Goal: Task Accomplishment & Management: Use online tool/utility

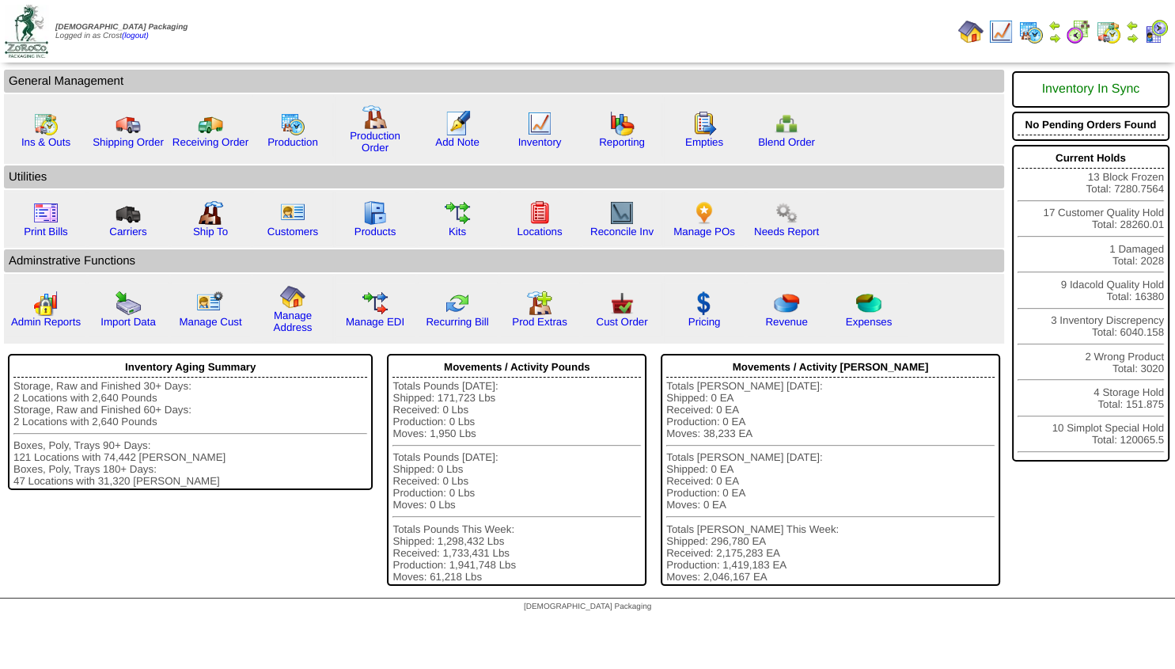
click at [1135, 36] on img at bounding box center [1132, 38] width 13 height 13
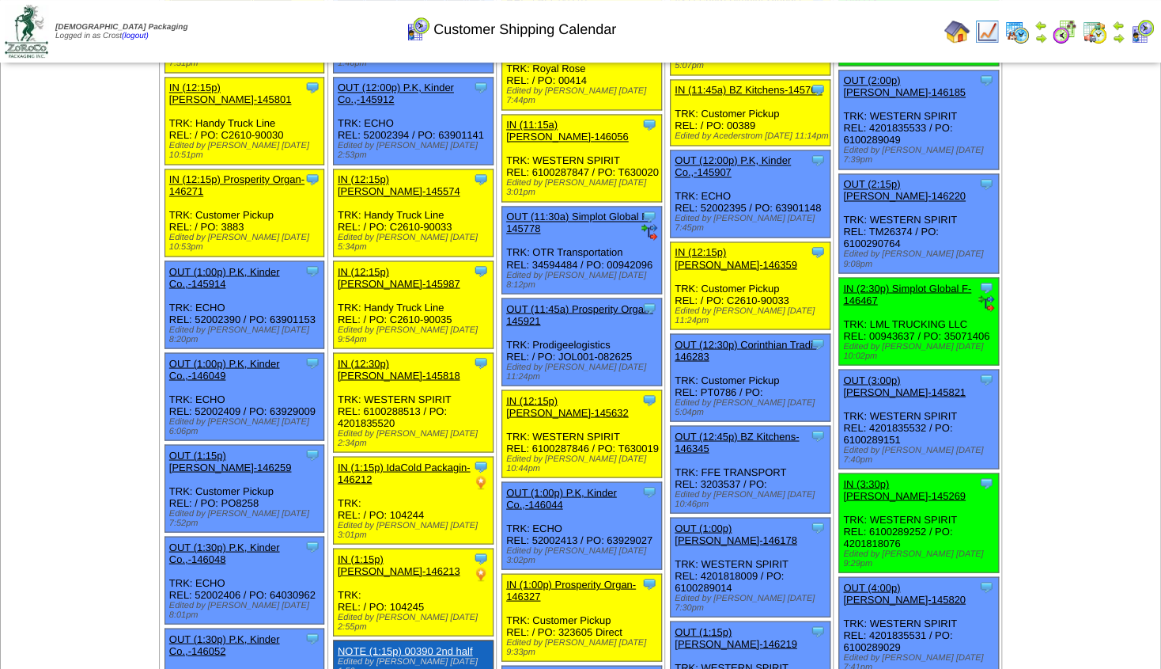
scroll to position [1019, 0]
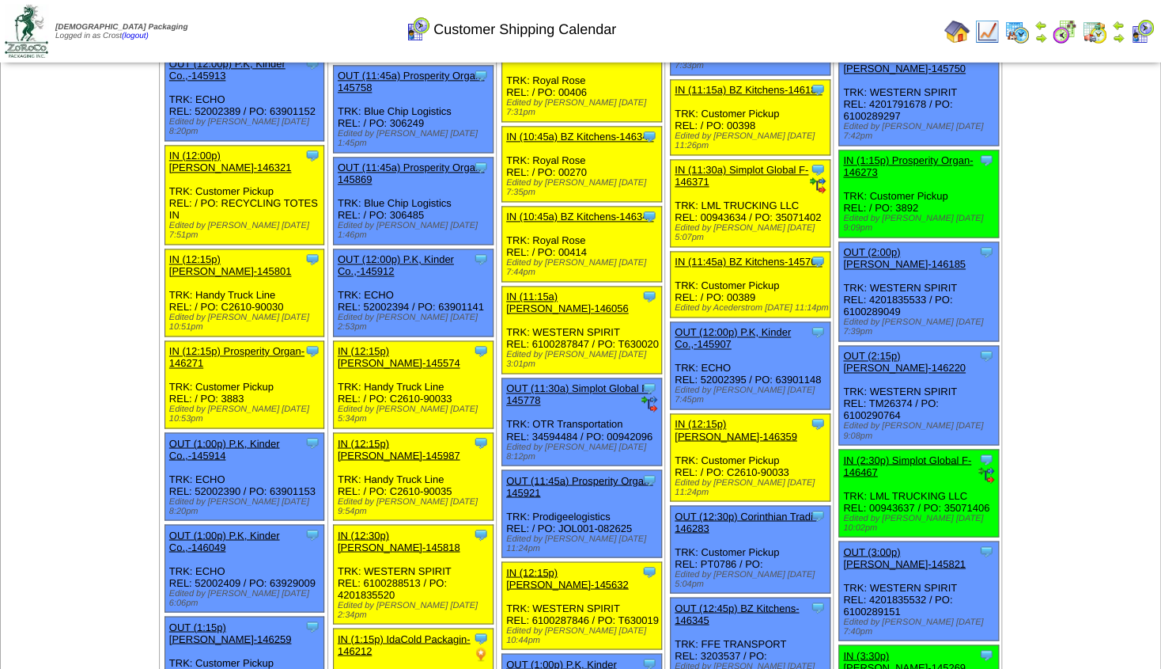
click at [1039, 40] on img at bounding box center [1041, 38] width 13 height 13
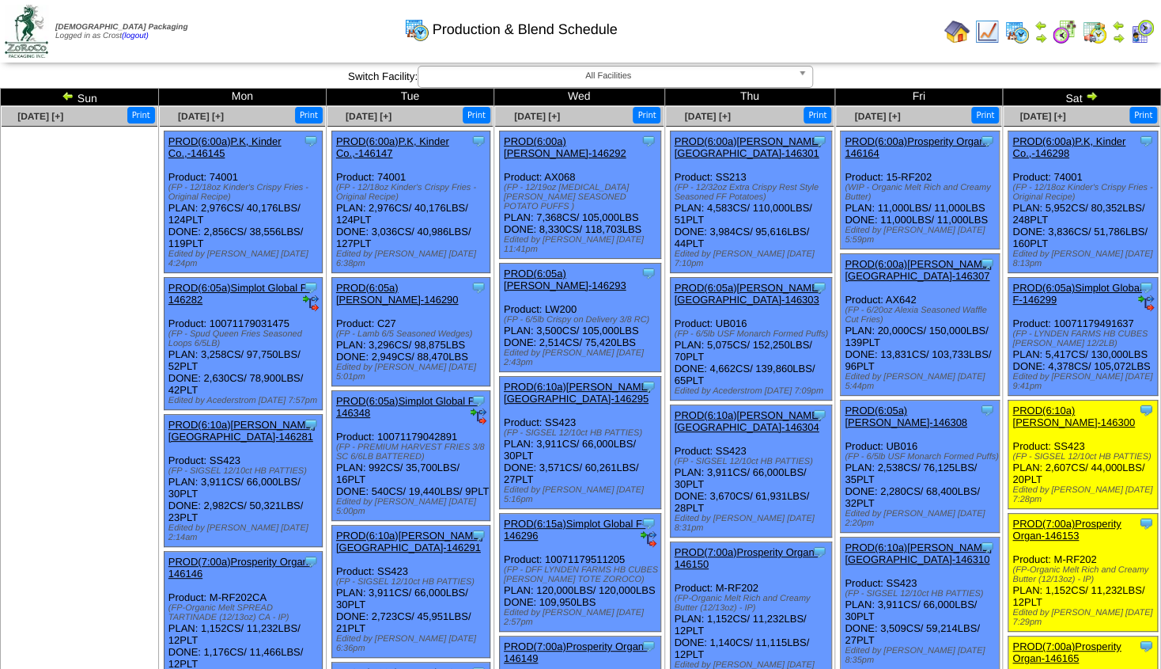
click at [1119, 35] on img at bounding box center [1118, 38] width 13 height 13
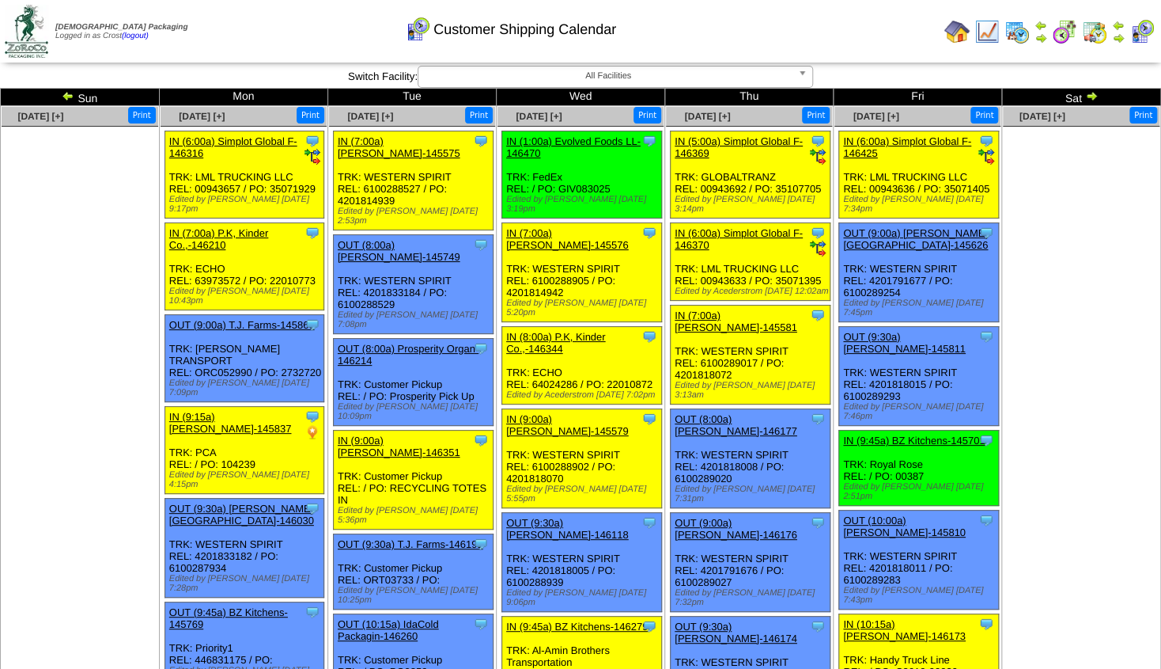
click at [1091, 98] on img at bounding box center [1092, 95] width 13 height 13
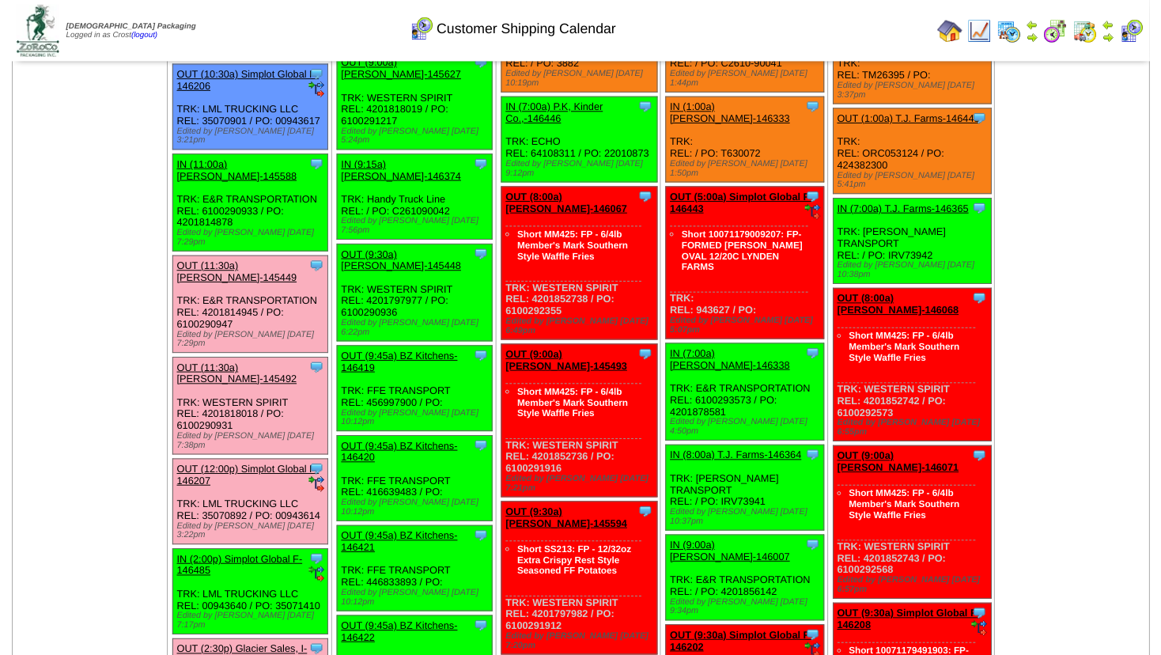
scroll to position [285, 0]
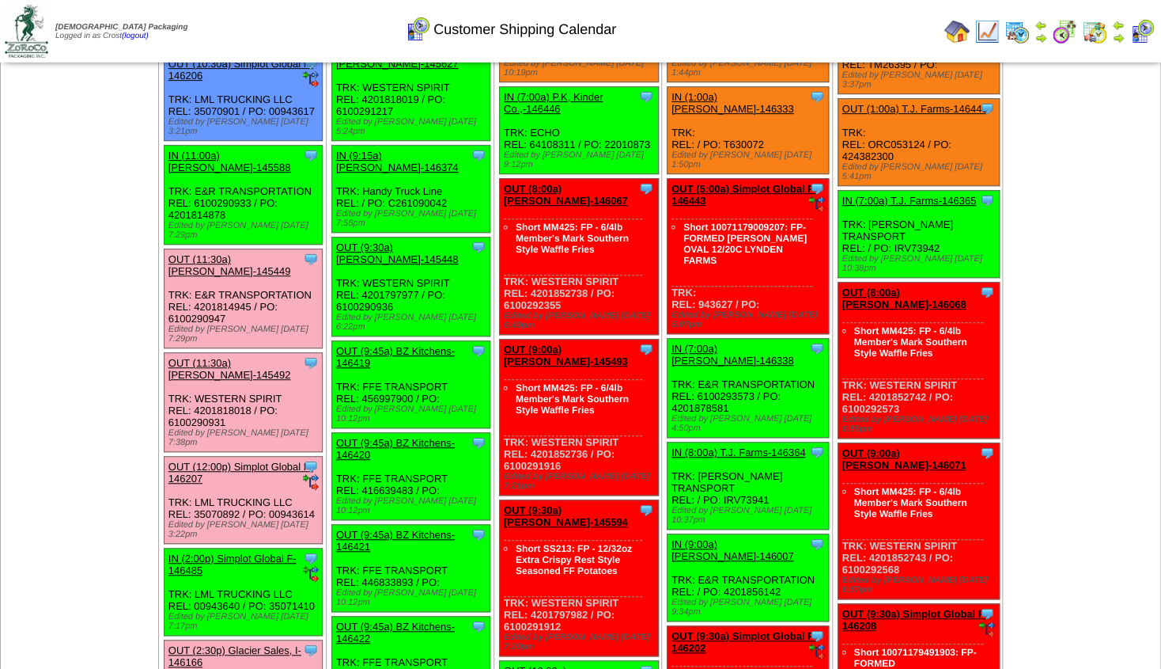
click at [392, 345] on link "OUT (9:45a) BZ Kitchens-146419" at bounding box center [395, 357] width 119 height 24
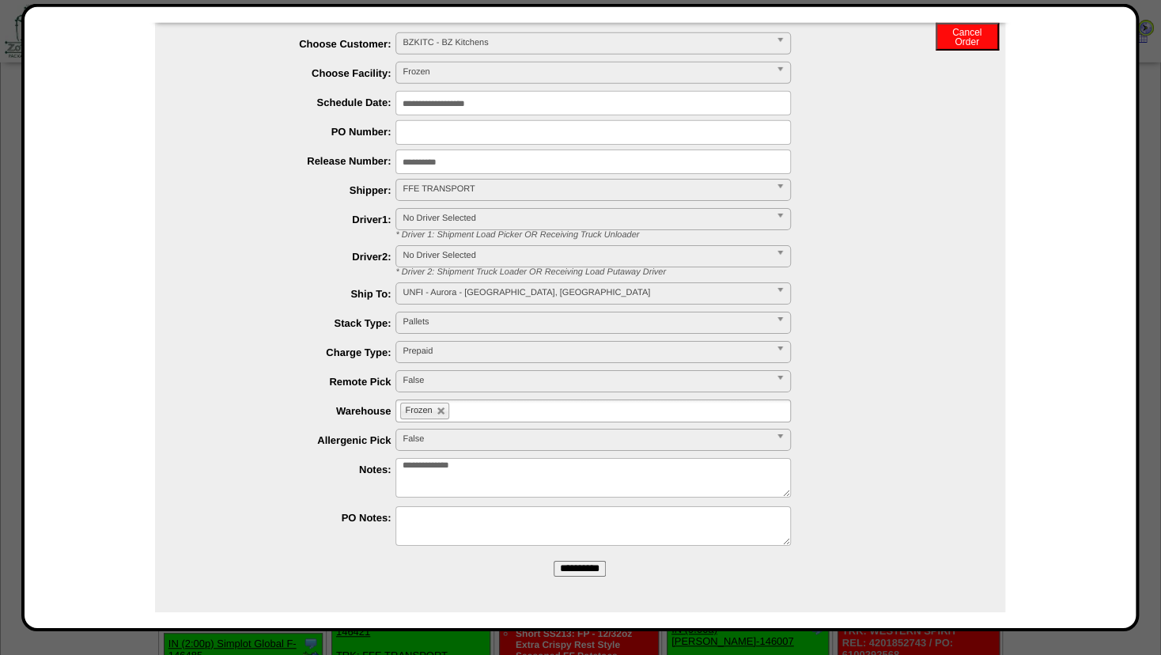
scroll to position [0, 0]
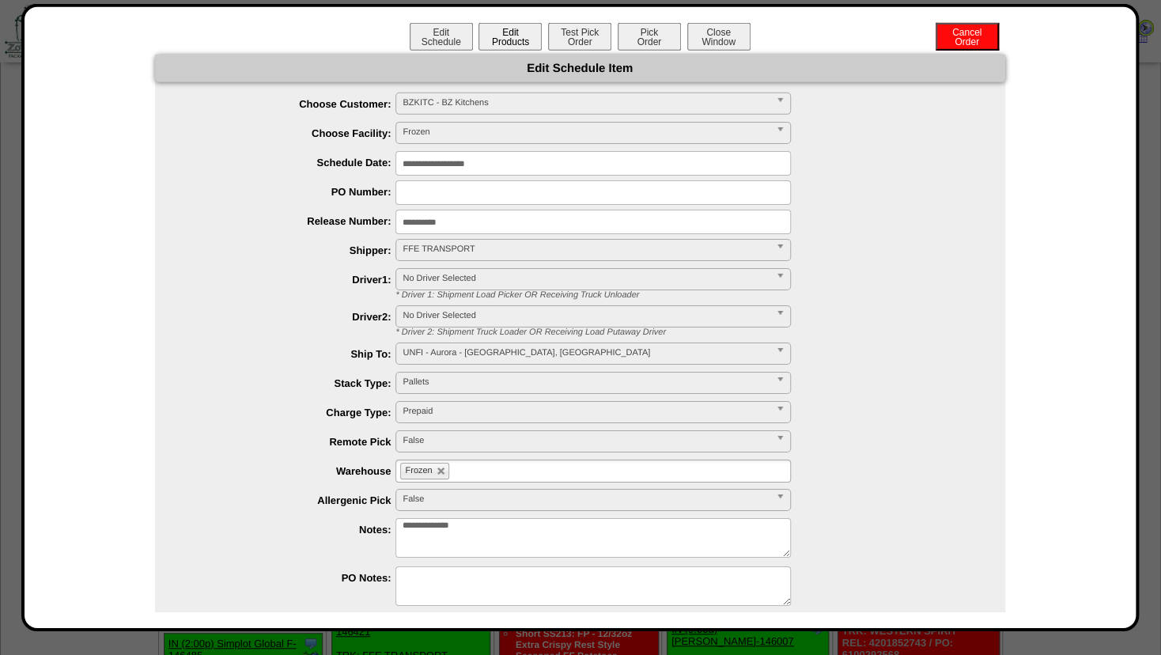
click at [495, 42] on button "Edit Products" at bounding box center [510, 37] width 63 height 28
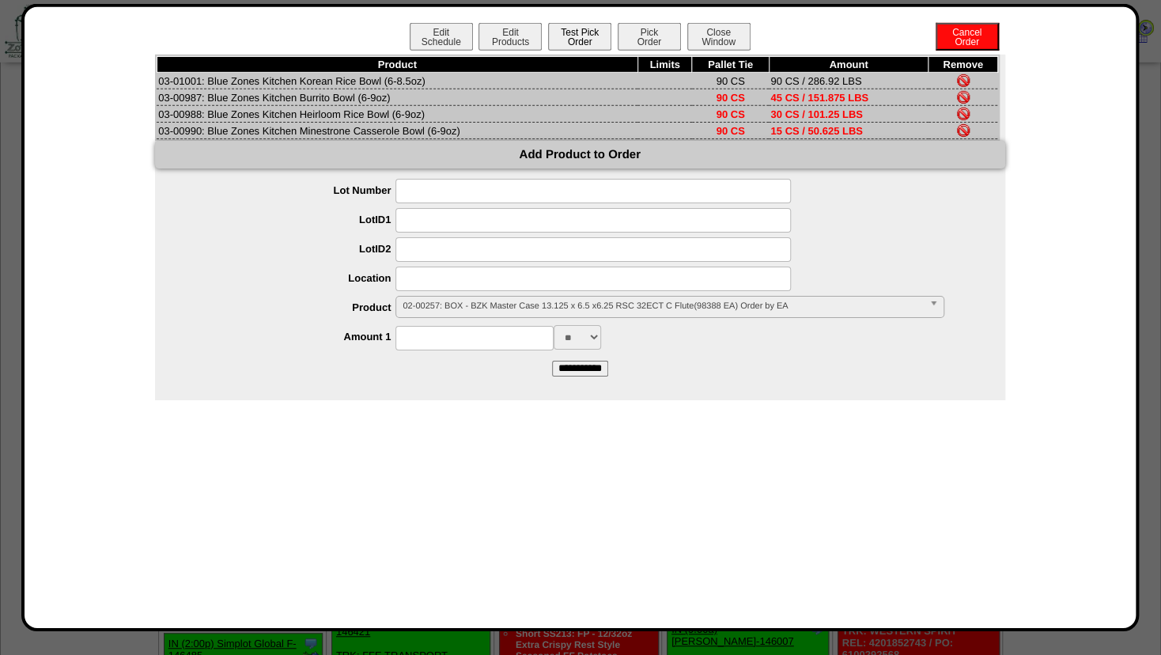
click at [563, 41] on button "Test Pick Order" at bounding box center [579, 37] width 63 height 28
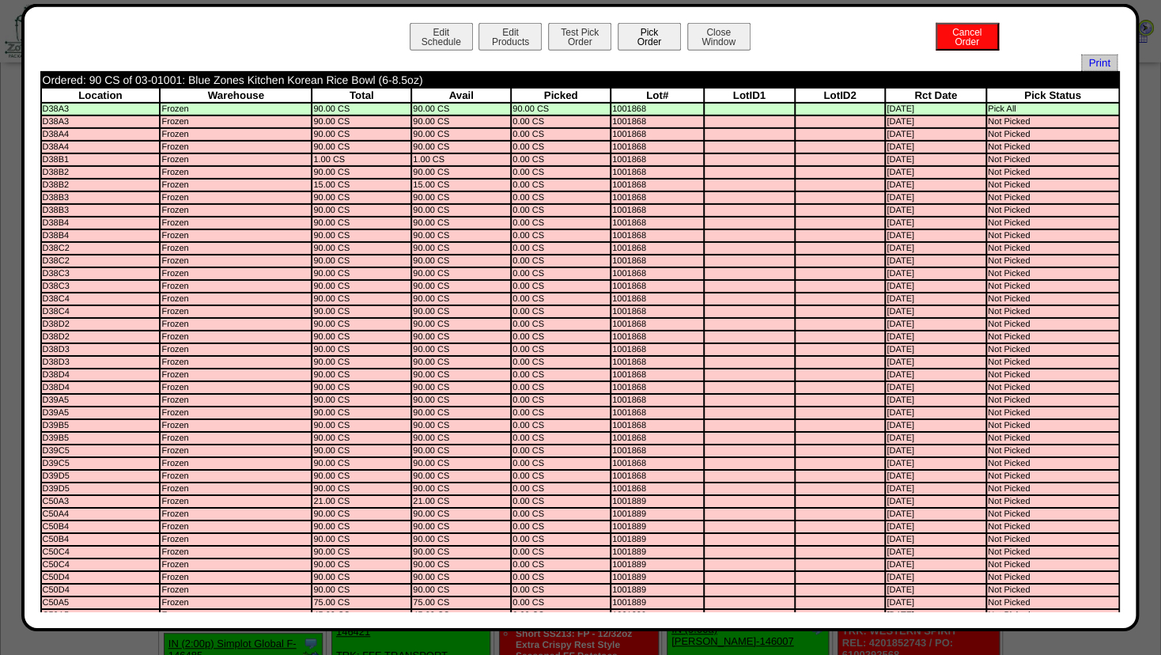
click at [625, 39] on button "Pick Order" at bounding box center [649, 37] width 63 height 28
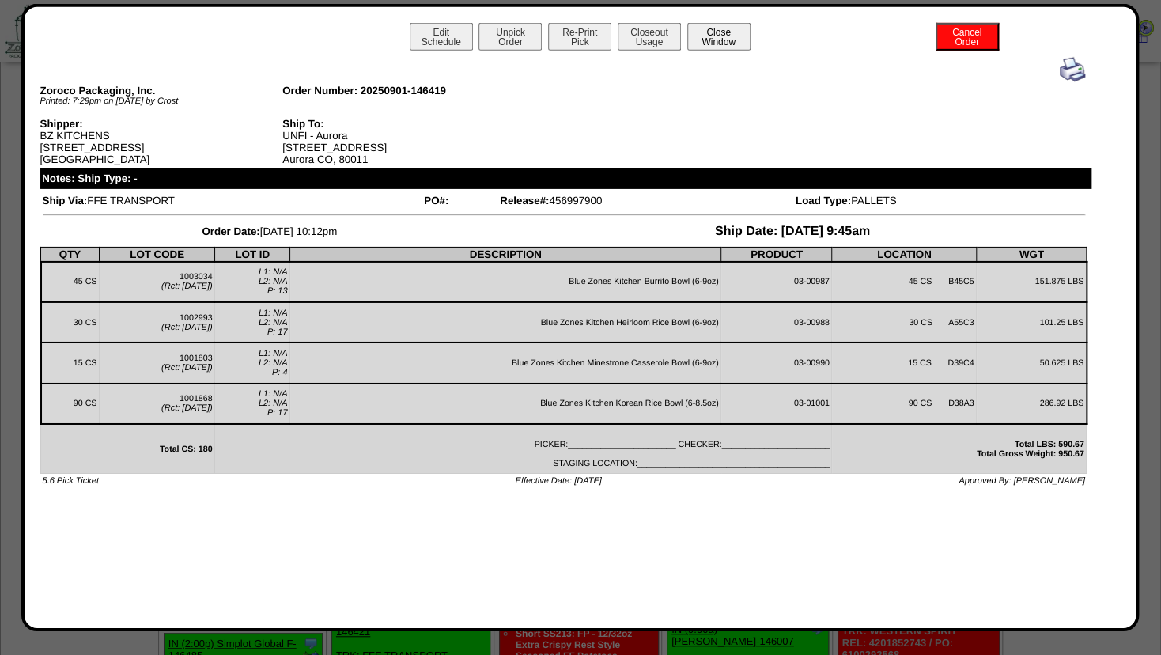
click at [720, 42] on button "Close Window" at bounding box center [719, 37] width 63 height 28
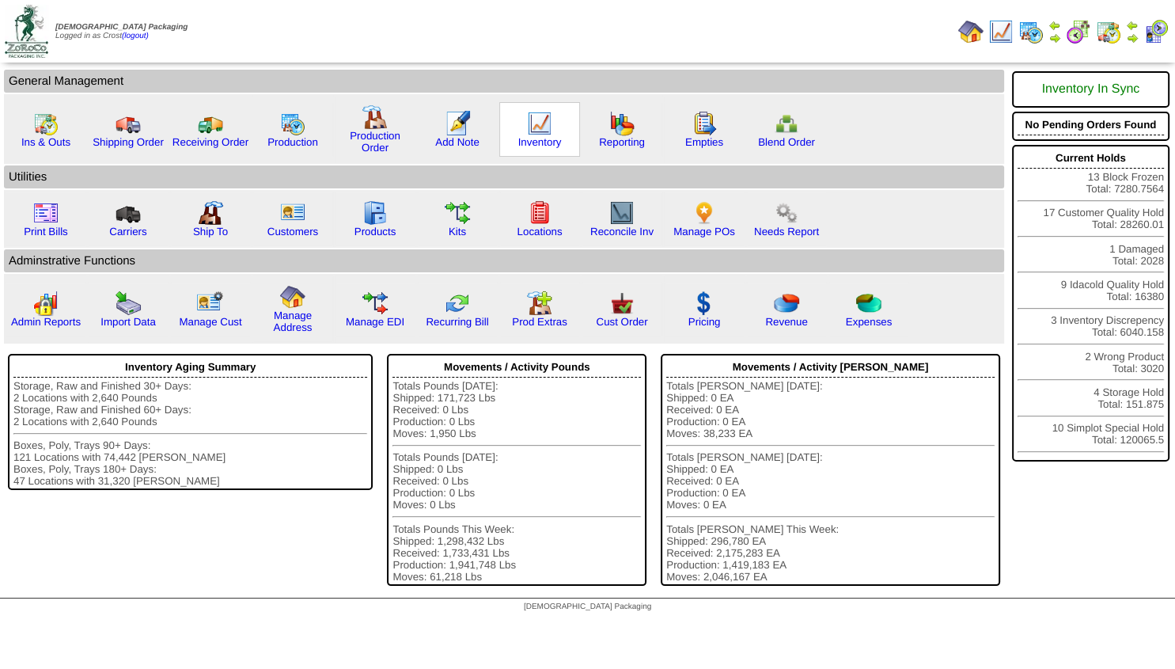
click at [537, 133] on img at bounding box center [539, 123] width 25 height 25
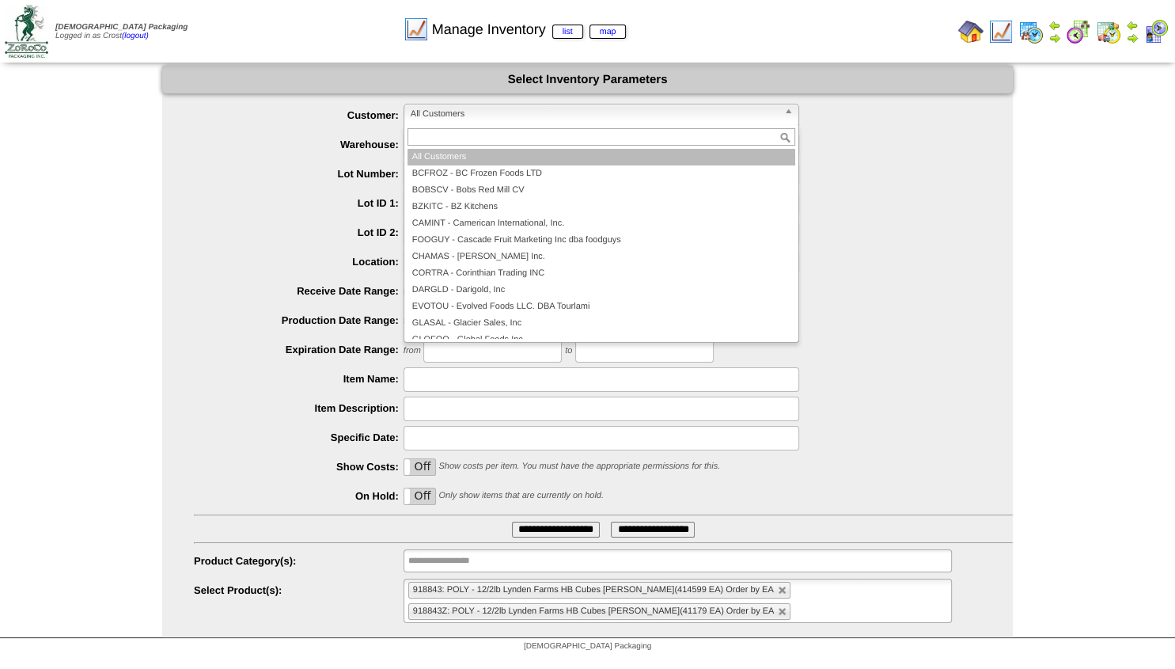
click at [458, 116] on span "All Customers" at bounding box center [594, 113] width 367 height 19
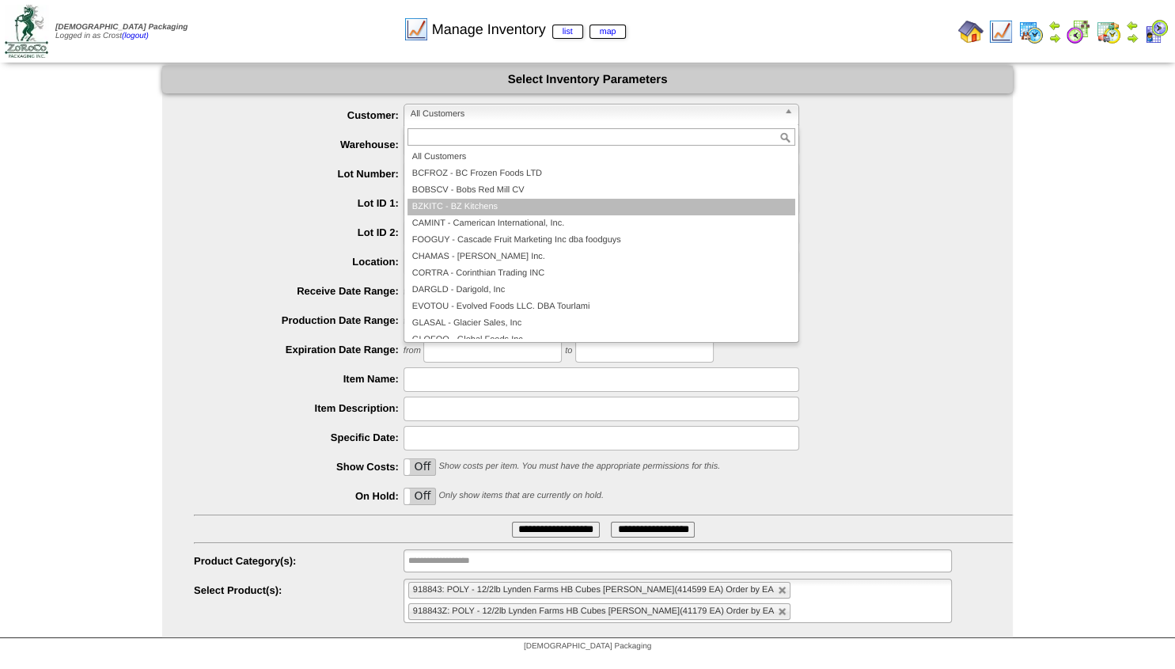
click at [455, 203] on li "BZKITC - BZ Kitchens" at bounding box center [601, 207] width 388 height 17
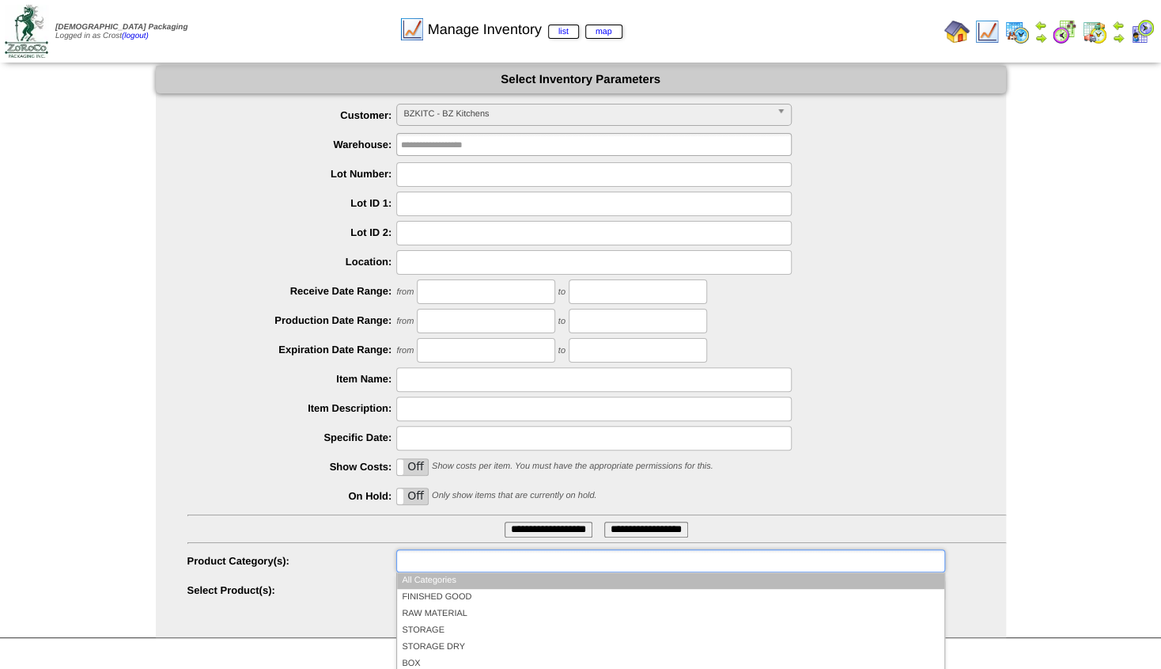
drag, startPoint x: 432, startPoint y: 559, endPoint x: 439, endPoint y: 565, distance: 9.5
click at [436, 559] on input "text" at bounding box center [451, 561] width 101 height 20
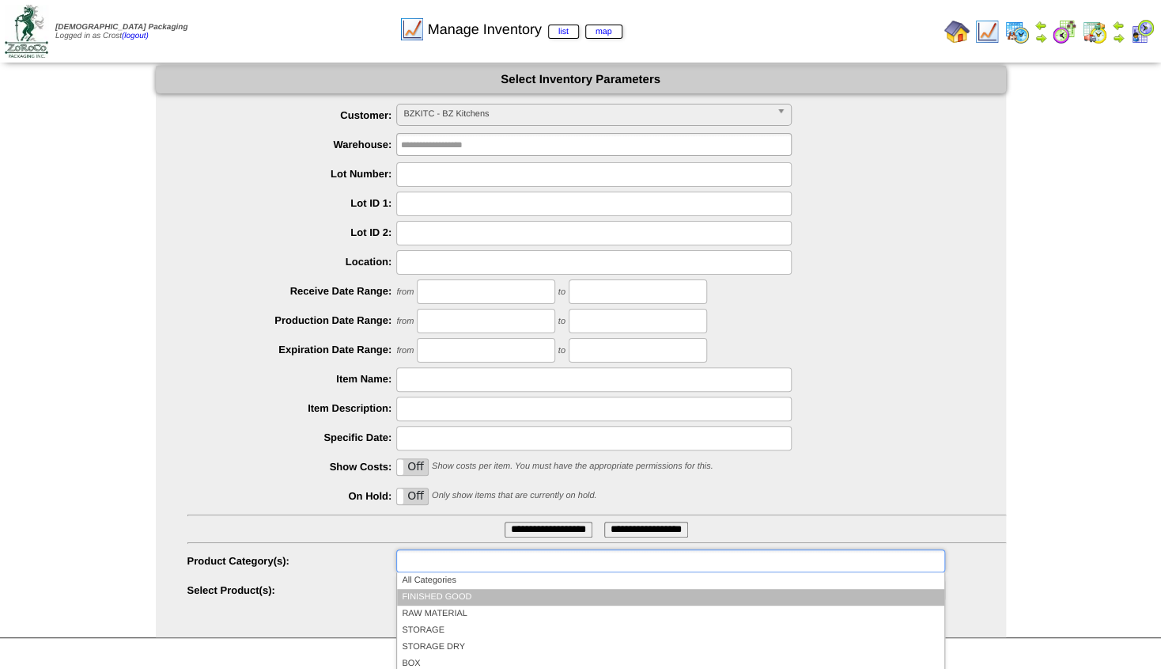
click at [445, 597] on li "FINISHED GOOD" at bounding box center [670, 597] width 547 height 17
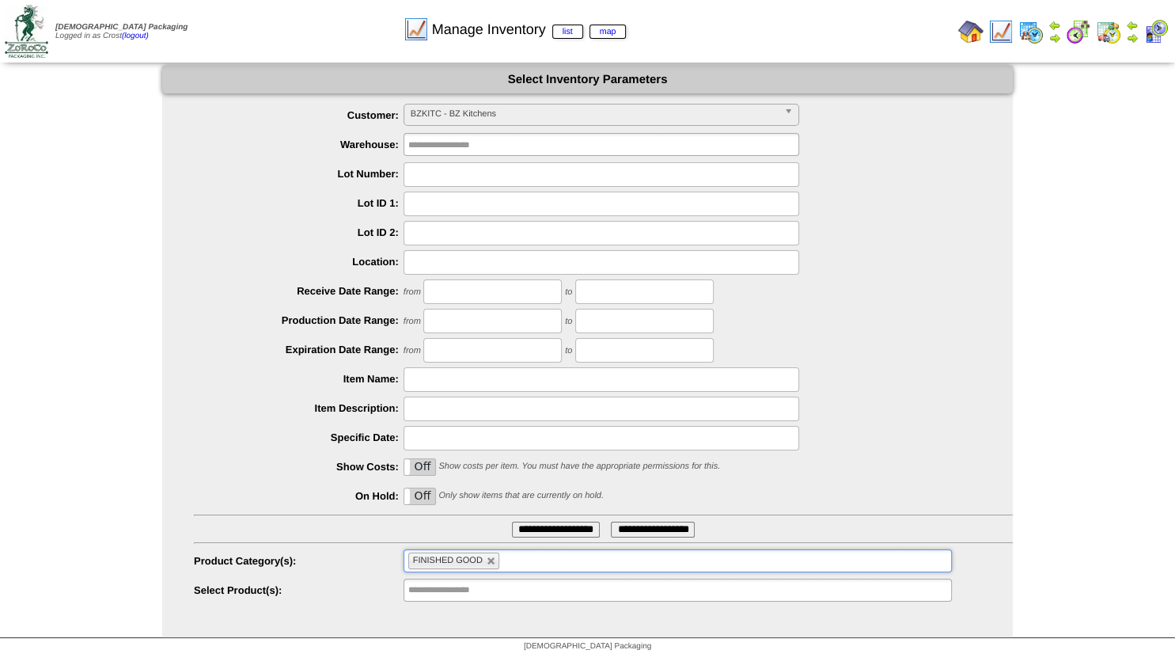
click at [540, 530] on input "**********" at bounding box center [556, 529] width 88 height 16
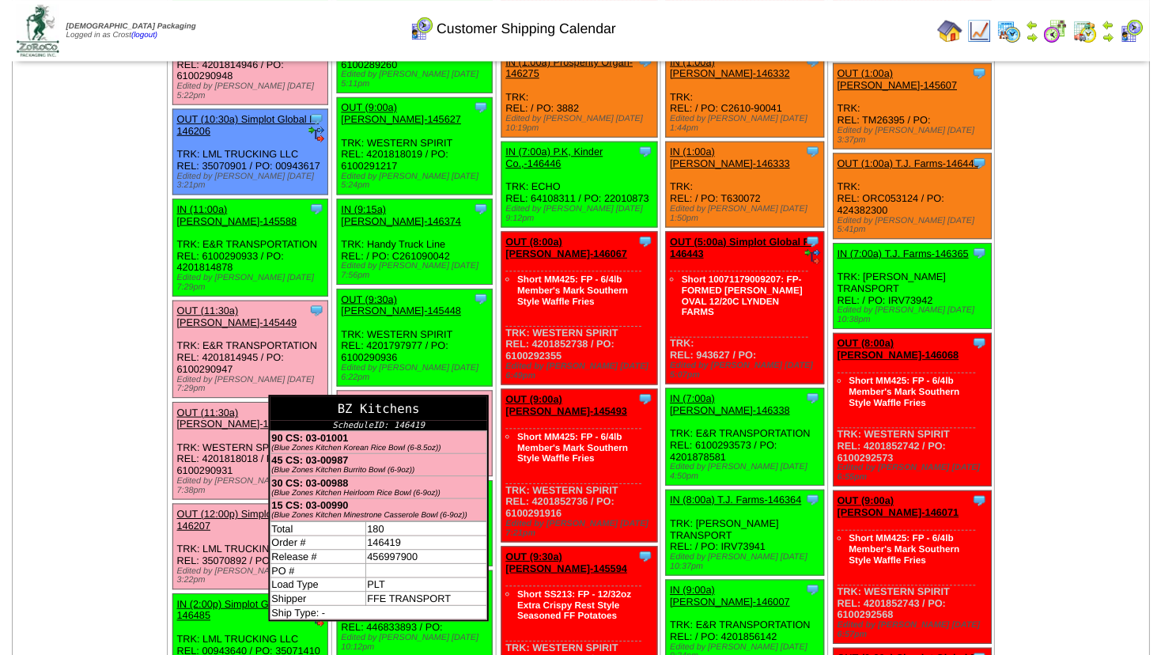
scroll to position [256, 0]
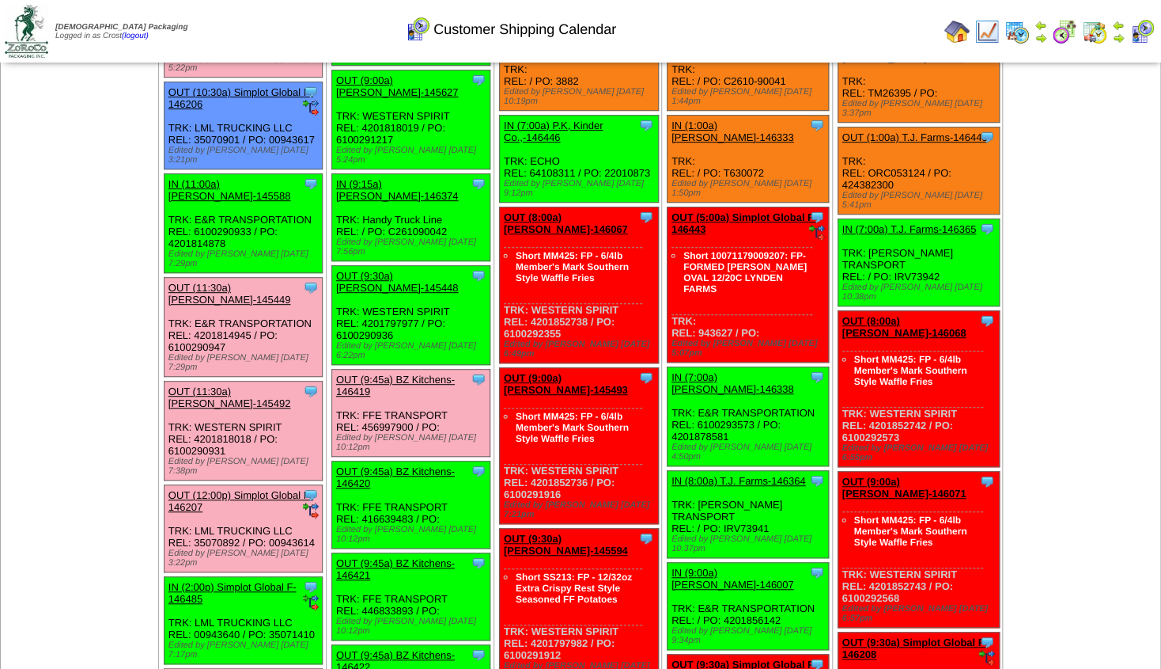
click at [403, 373] on link "OUT (9:45a) BZ Kitchens-146419" at bounding box center [395, 385] width 119 height 24
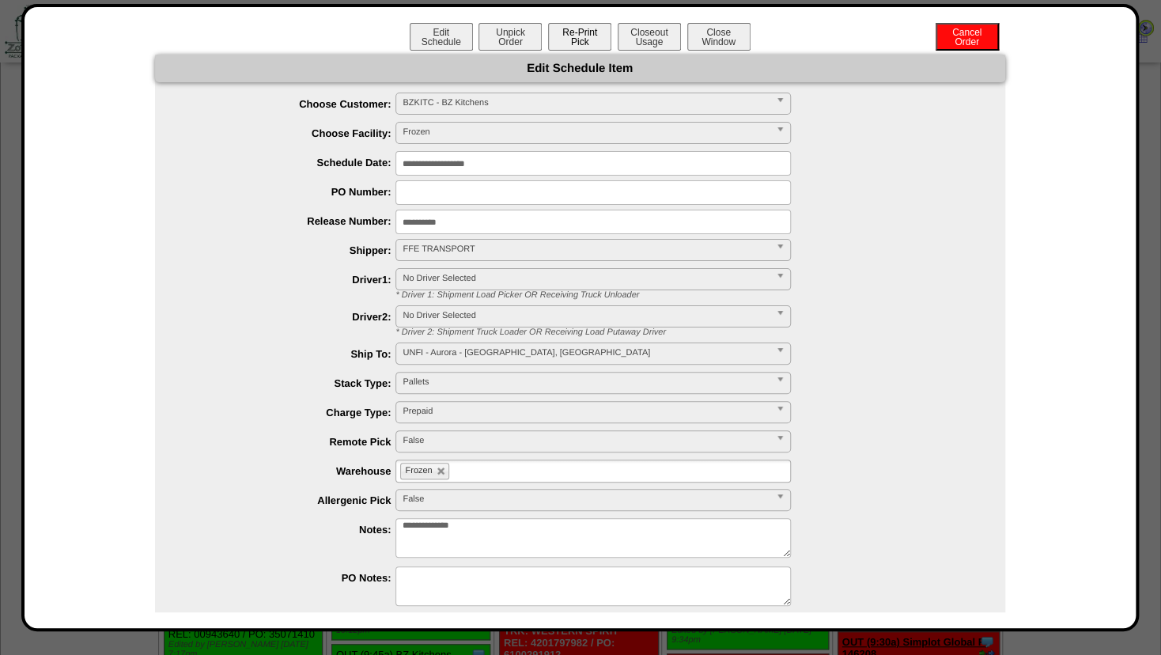
click at [580, 49] on button "Re-Print Pick" at bounding box center [579, 37] width 63 height 28
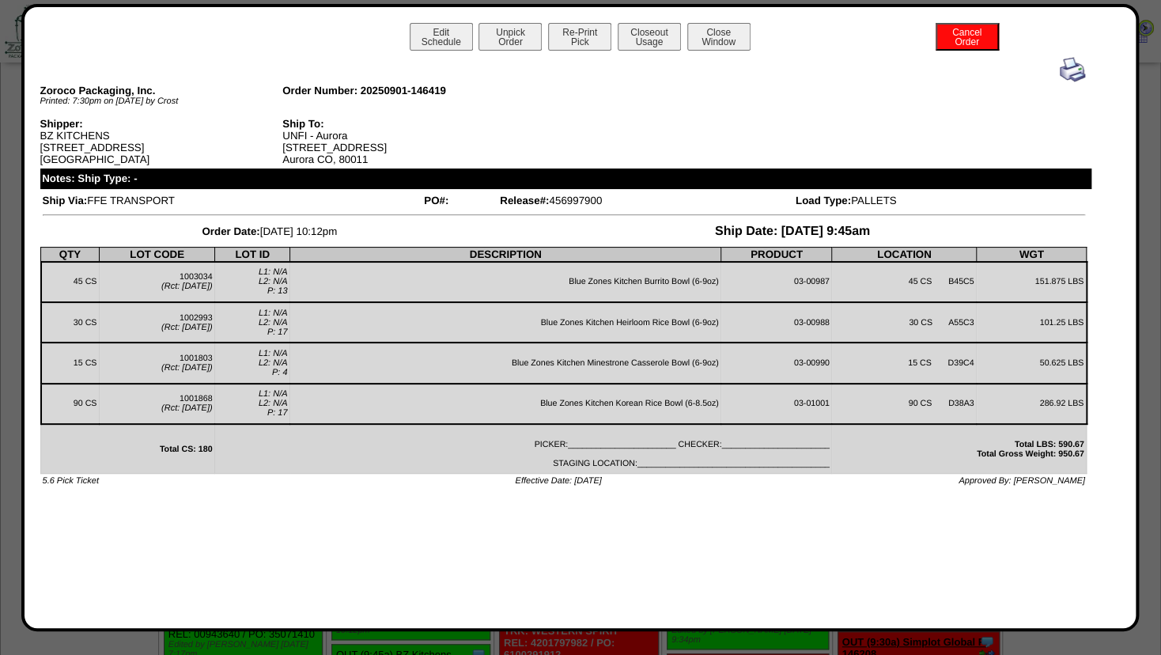
click at [1077, 68] on img at bounding box center [1072, 69] width 25 height 25
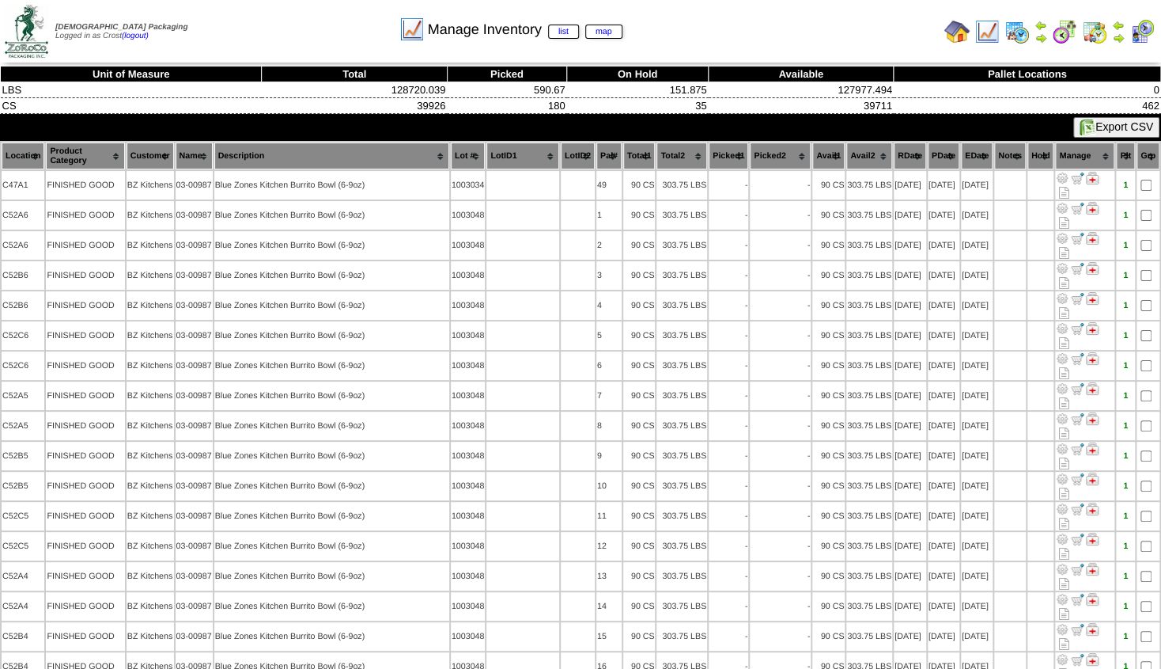
click at [193, 157] on th "Name" at bounding box center [194, 155] width 37 height 27
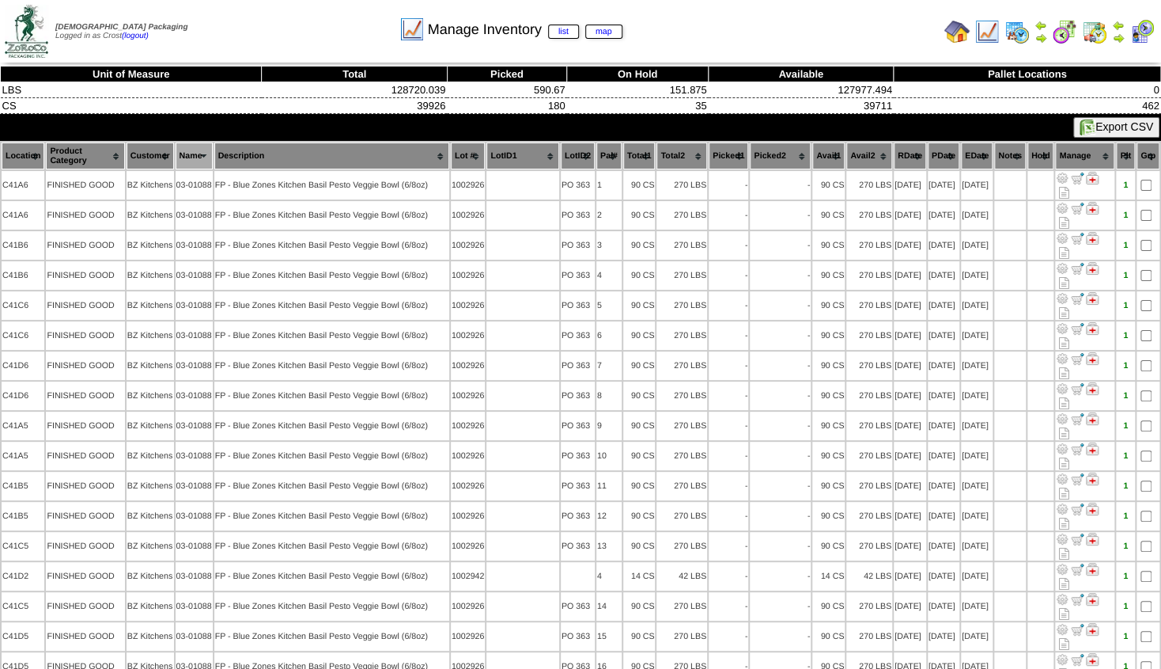
click at [462, 155] on th "Lot #" at bounding box center [468, 155] width 35 height 27
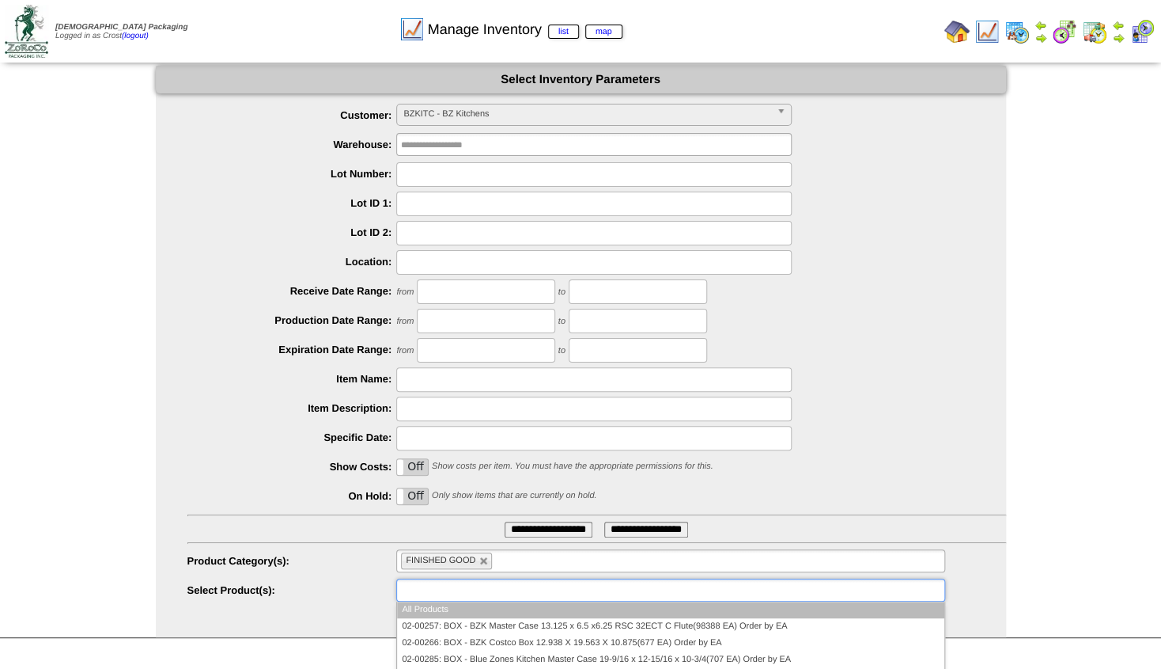
click at [441, 586] on input "text" at bounding box center [451, 590] width 101 height 20
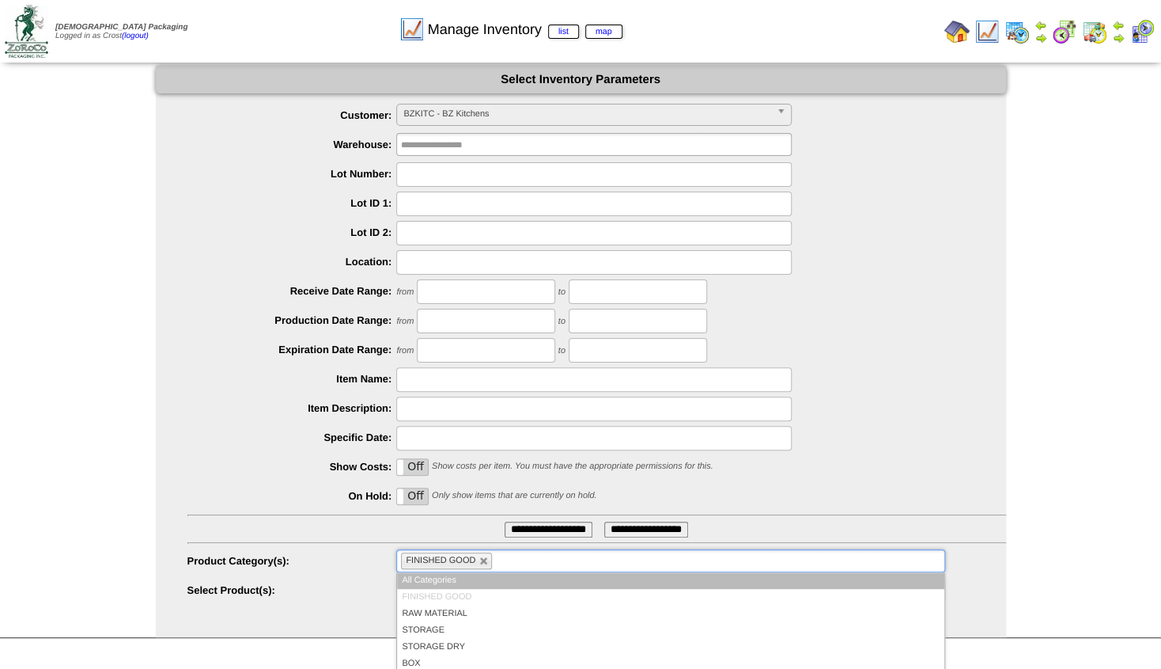
type input "**********"
click at [525, 568] on ul "FINISHED GOOD" at bounding box center [670, 560] width 548 height 23
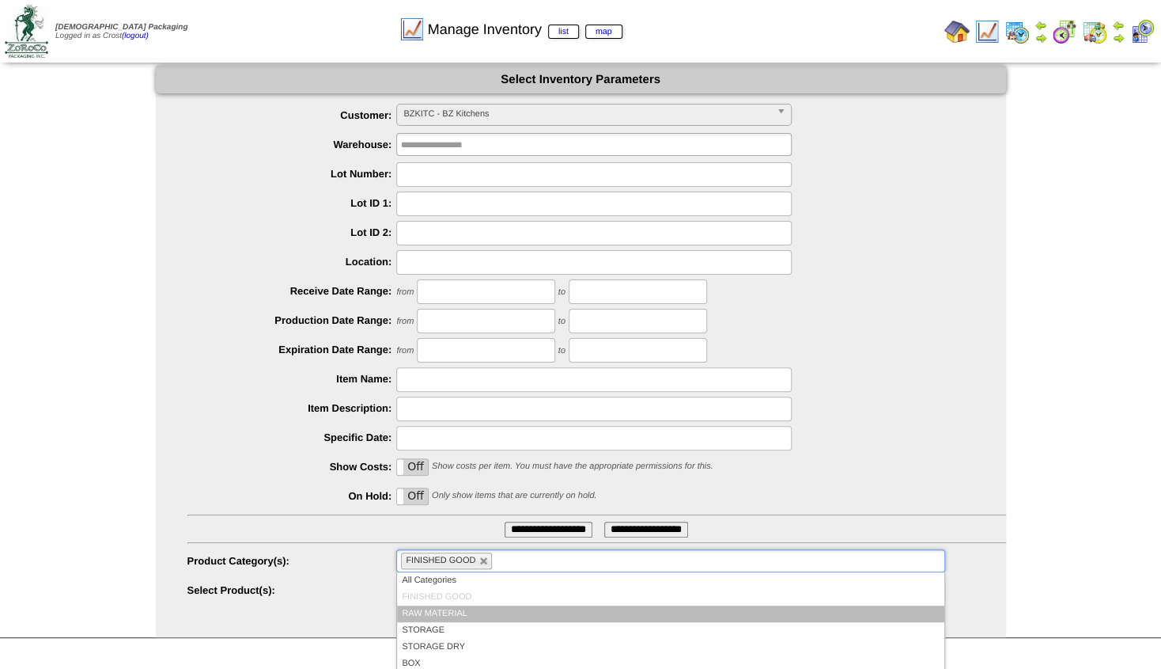
click at [459, 614] on li "RAW MATERIAL" at bounding box center [670, 613] width 547 height 17
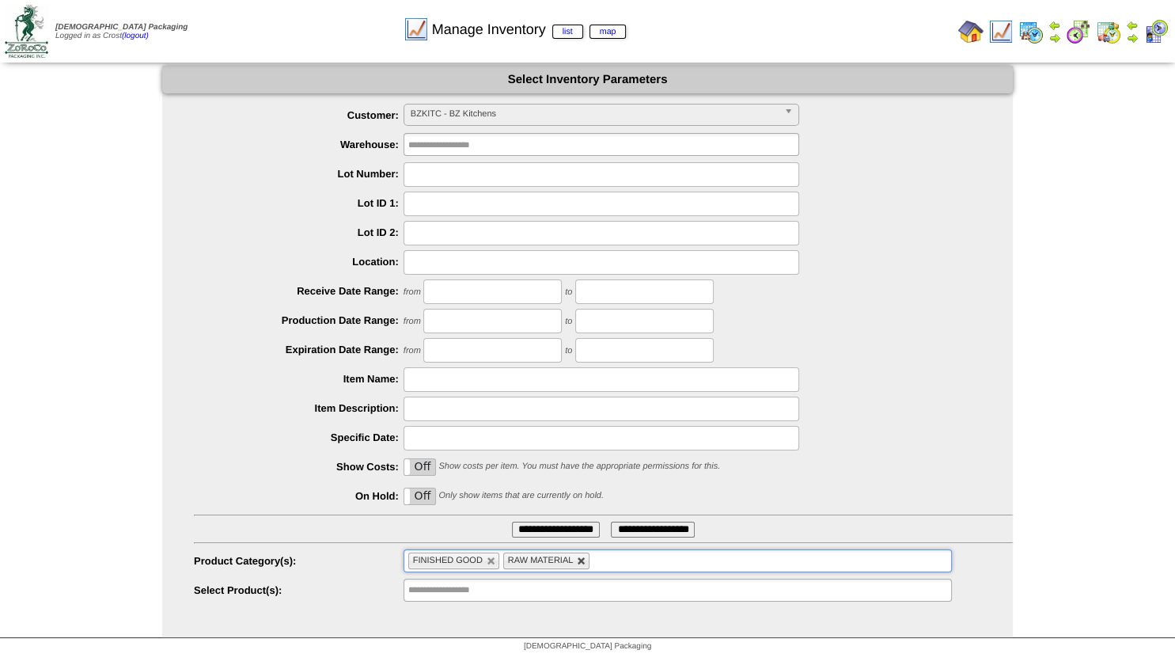
click at [577, 559] on link at bounding box center [581, 560] width 9 height 9
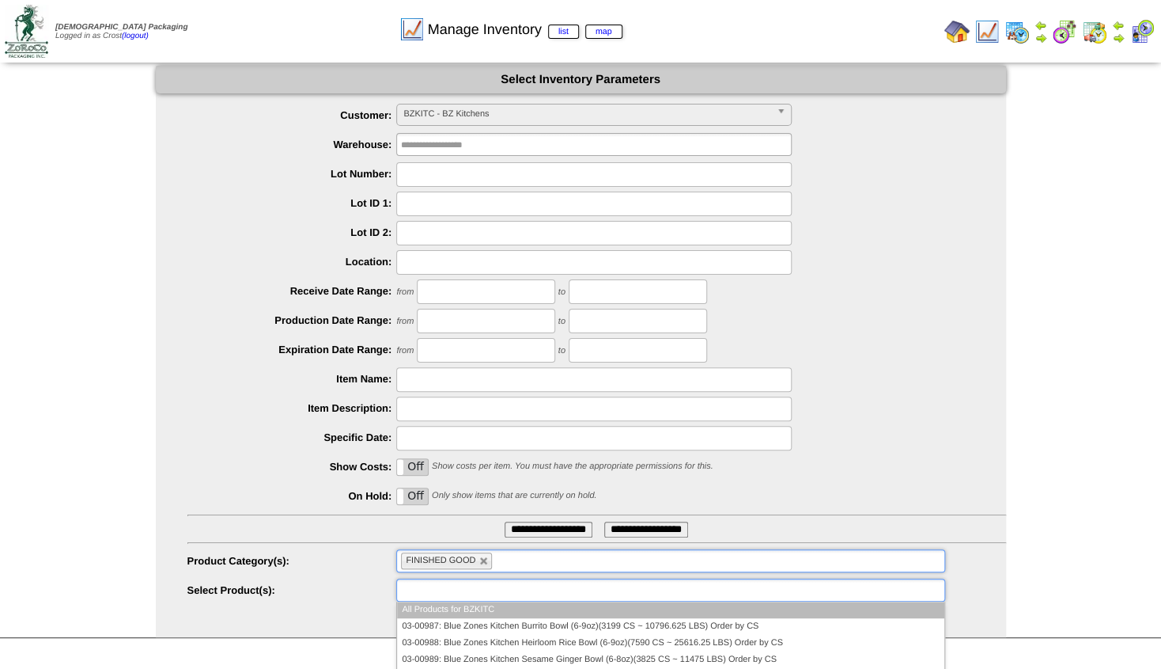
click at [452, 592] on input "text" at bounding box center [451, 590] width 101 height 20
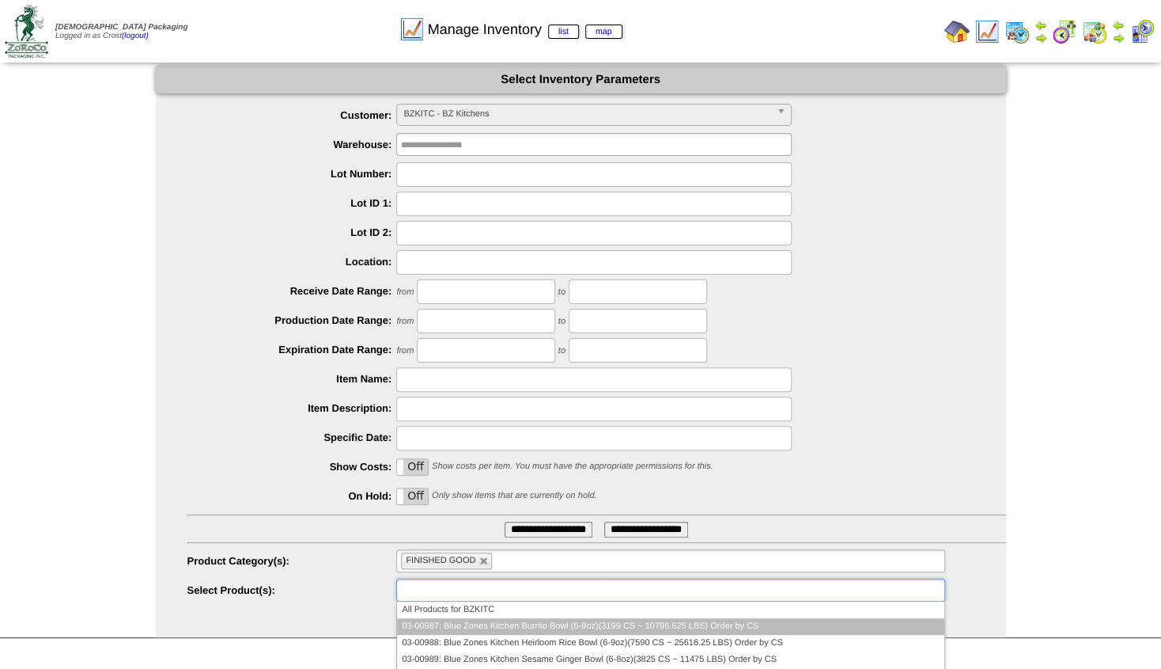
click at [449, 621] on li "03-00987: Blue Zones Kitchen Burrito Bowl (6-9oz)(3199 CS ~ 10796.625 LBS) Orde…" at bounding box center [670, 626] width 547 height 17
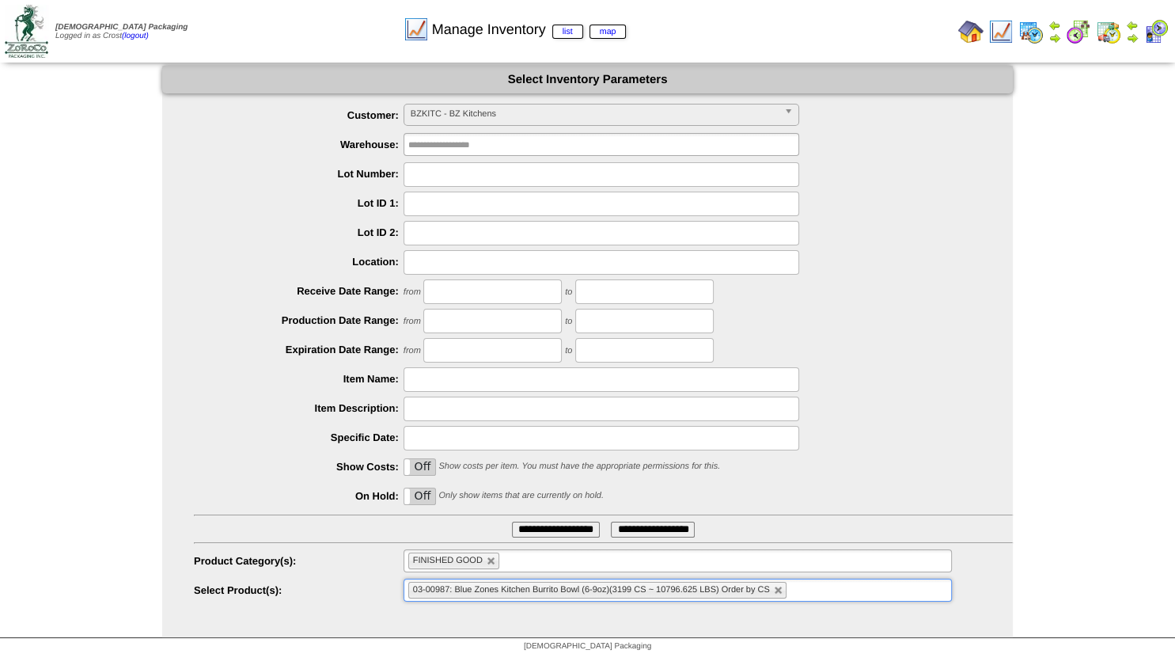
click at [526, 530] on input "**********" at bounding box center [556, 529] width 88 height 16
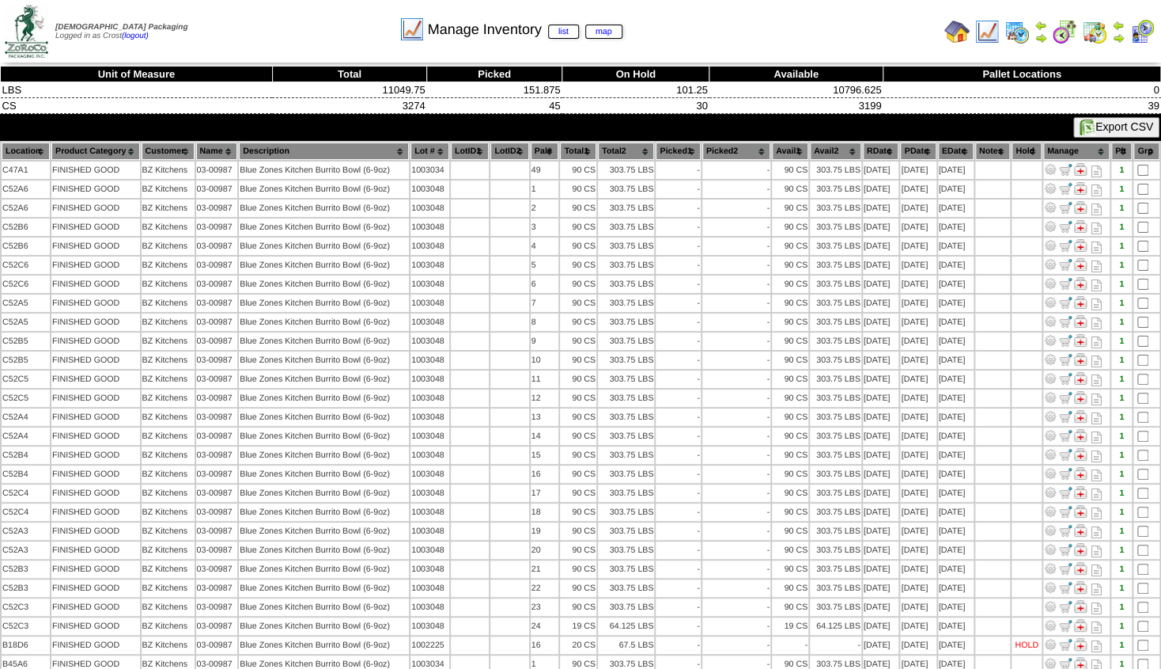
click at [12, 155] on th "Location" at bounding box center [26, 150] width 48 height 17
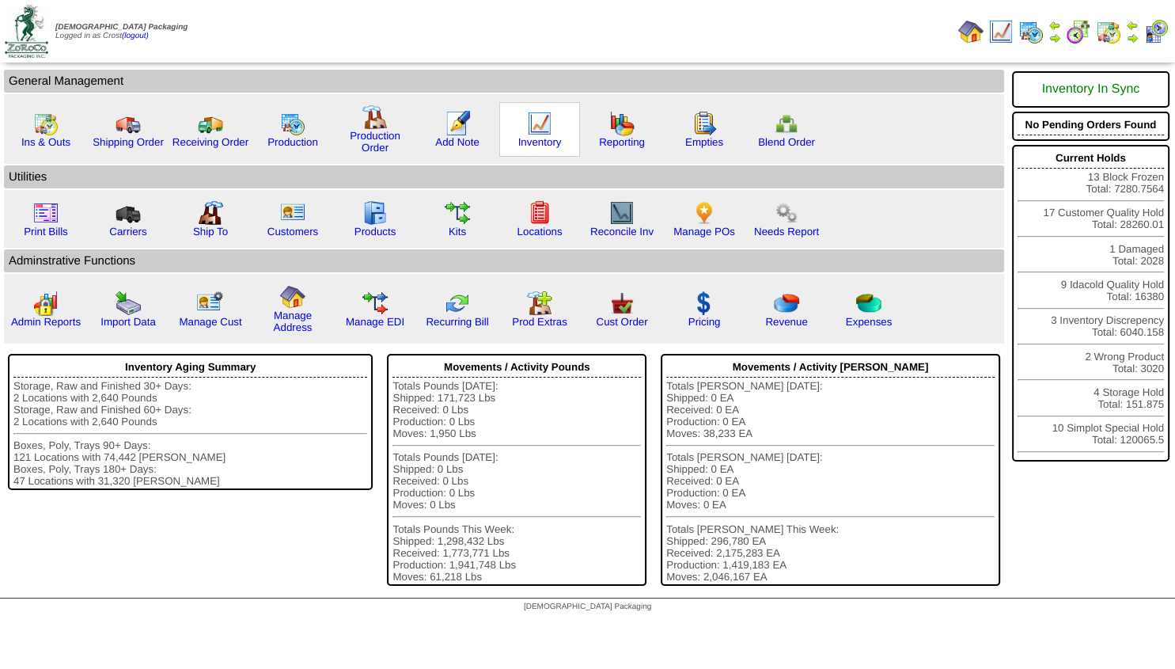
click at [538, 135] on img at bounding box center [539, 123] width 25 height 25
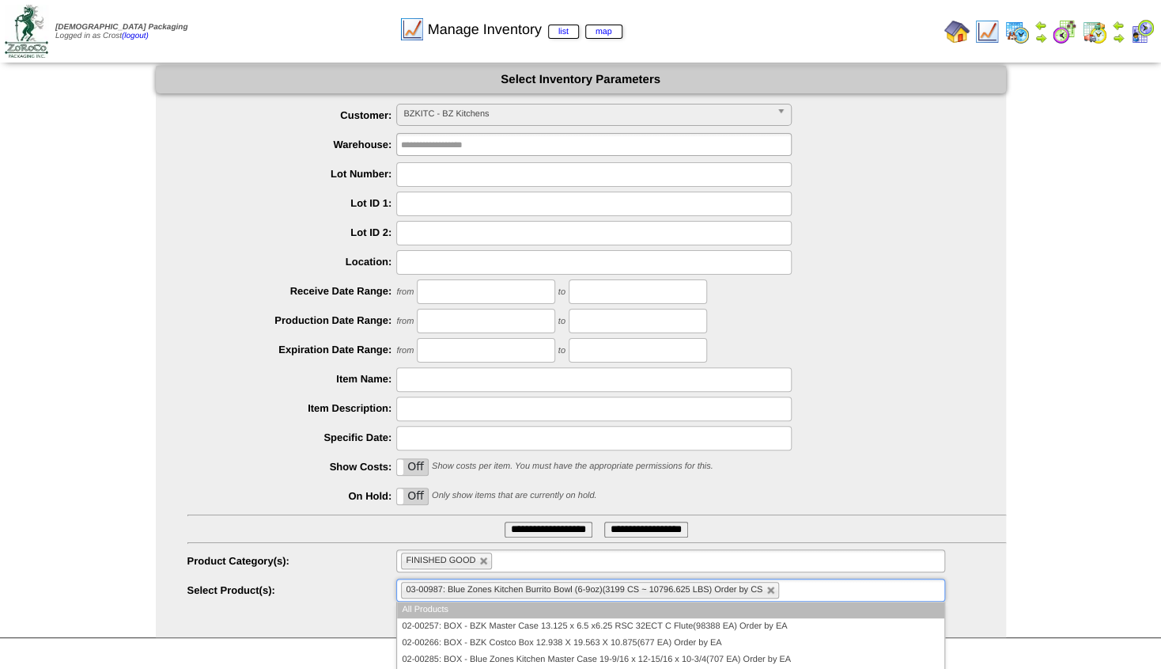
click at [783, 594] on ul "03-00987: Blue Zones Kitchen Burrito Bowl (6-9oz)(3199 CS ~ 10796.625 LBS) Orde…" at bounding box center [670, 589] width 548 height 23
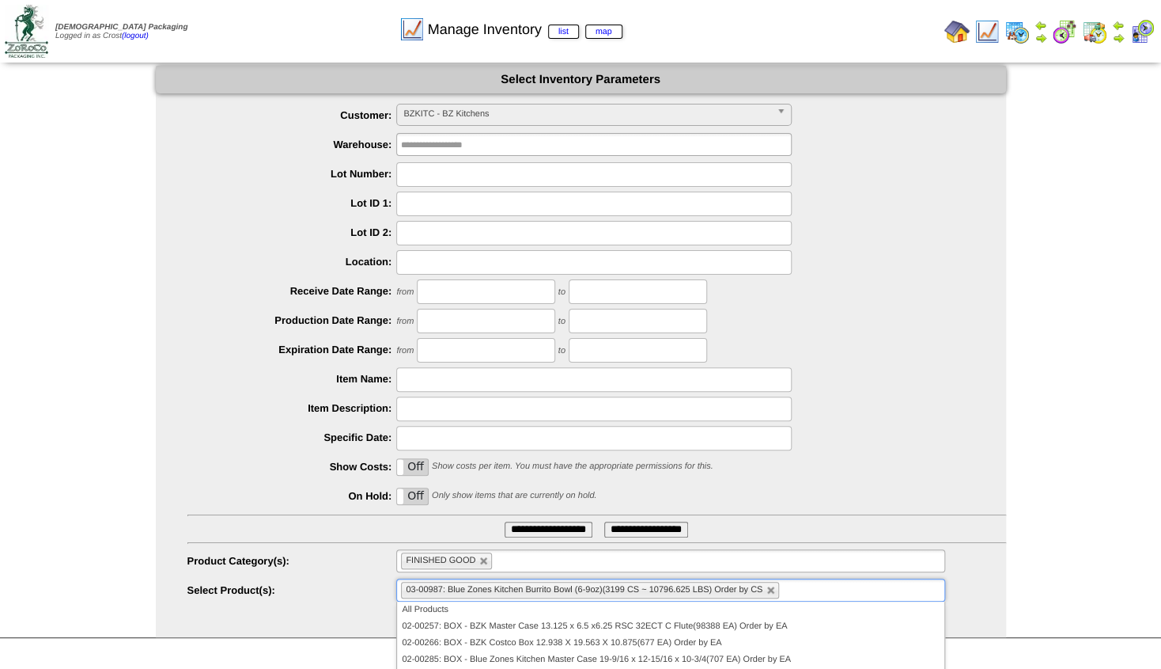
click at [834, 594] on ul "03-00987: Blue Zones Kitchen Burrito Bowl (6-9oz)(3199 CS ~ 10796.625 LBS) Orde…" at bounding box center [670, 589] width 548 height 23
click at [489, 589] on ul at bounding box center [670, 589] width 548 height 23
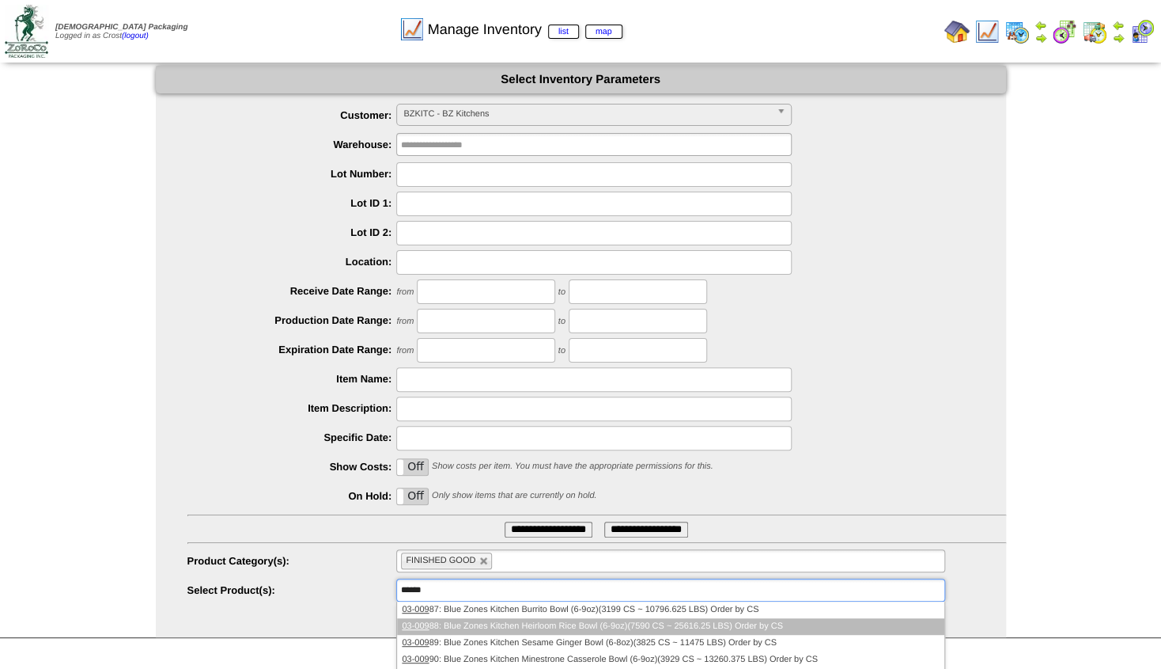
type input "******"
click at [570, 631] on li "03-009 88: Blue Zones Kitchen Heirloom Rice Bowl (6-9oz)(7590 CS ~ 25616.25 LBS…" at bounding box center [670, 626] width 547 height 17
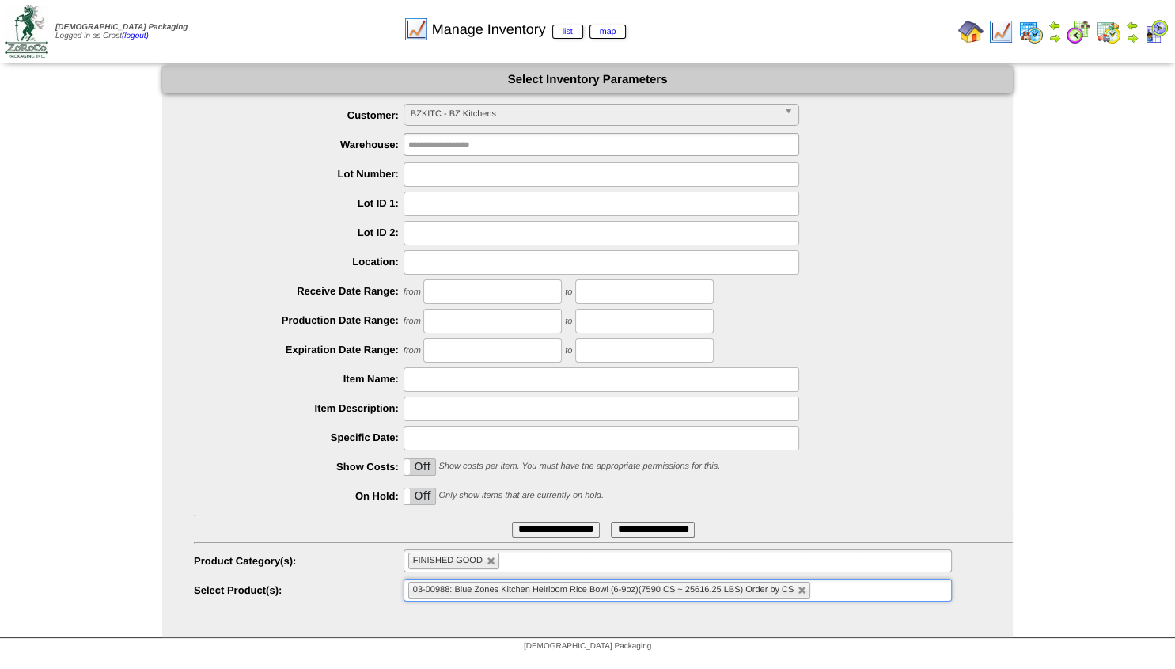
click at [548, 525] on input "**********" at bounding box center [556, 529] width 88 height 16
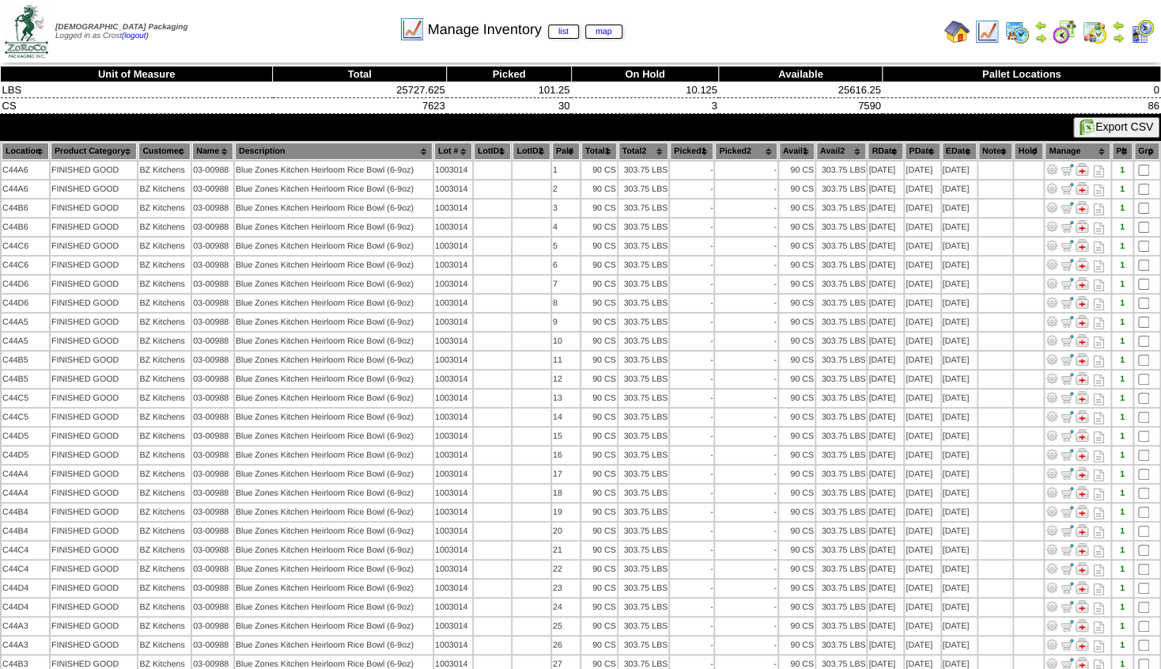
click at [20, 152] on th "Location" at bounding box center [25, 150] width 47 height 17
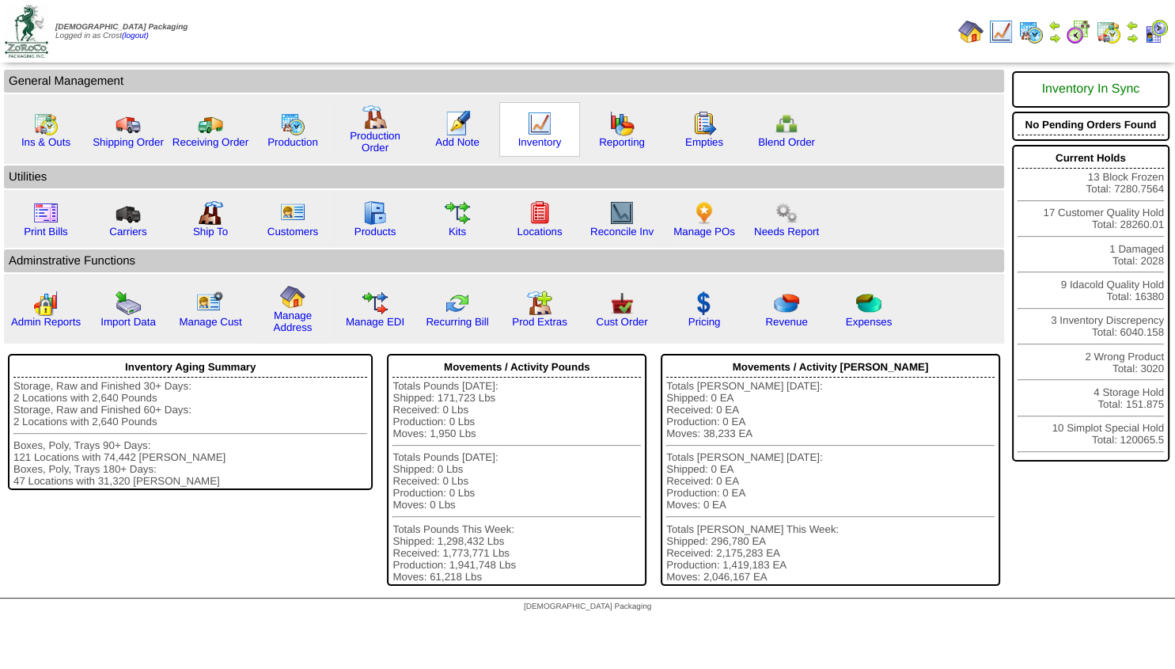
click at [538, 135] on img at bounding box center [539, 123] width 25 height 25
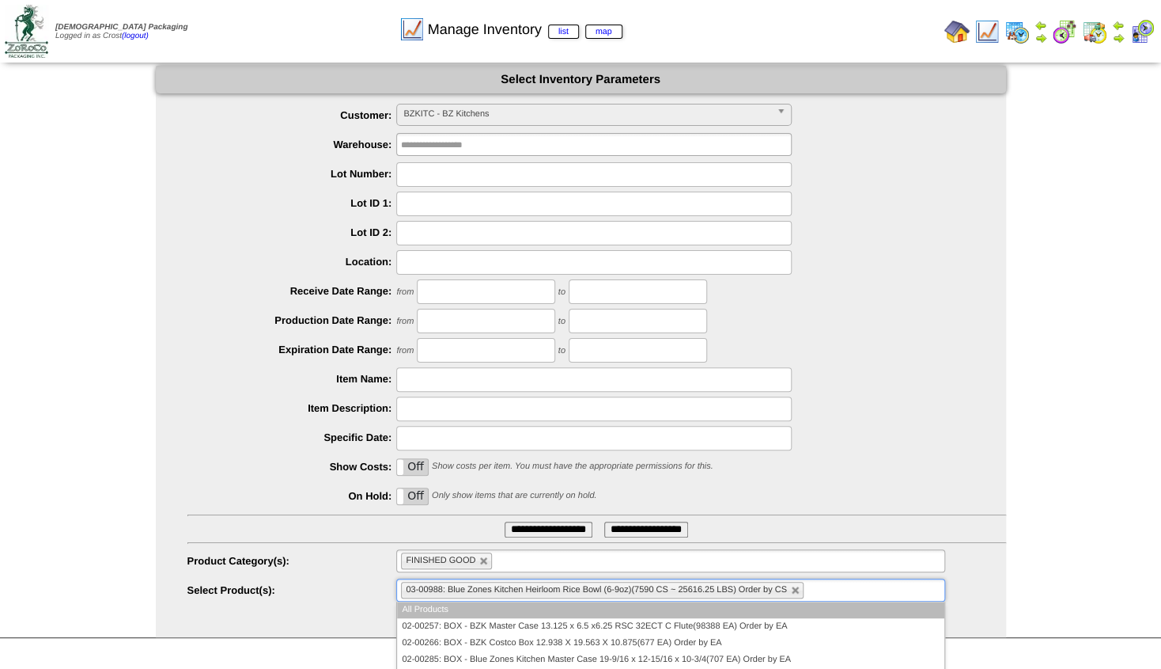
click at [829, 589] on ul "03-00988: Blue Zones Kitchen Heirloom Rice Bowl (6-9oz)(7590 CS ~ 25616.25 LBS)…" at bounding box center [670, 589] width 548 height 23
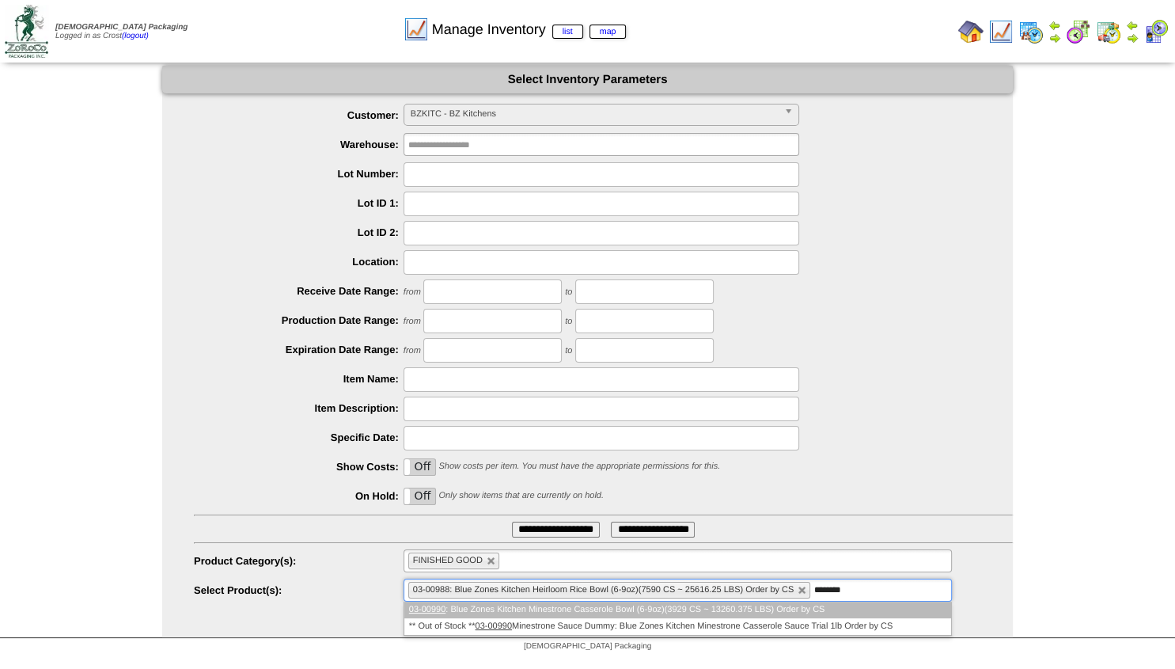
type input "********"
click at [612, 614] on li "03-00990 : Blue Zones Kitchen Minestrone Casserole Bowl (6-9oz)(3929 CS ~ 13260…" at bounding box center [677, 609] width 547 height 17
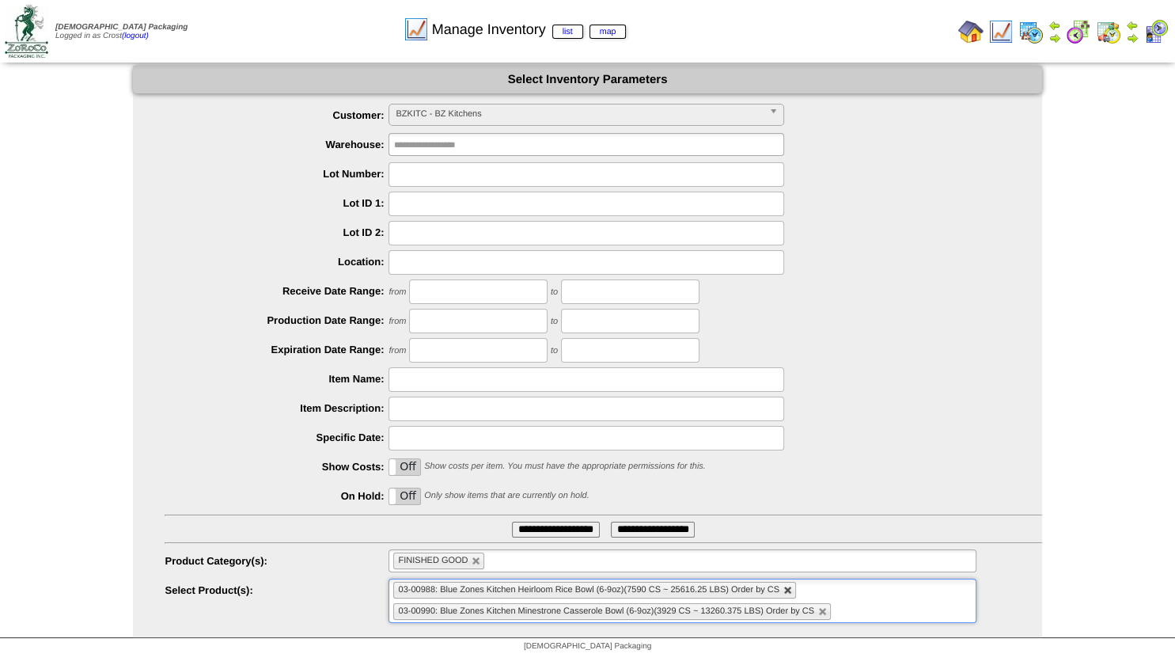
click at [789, 589] on link at bounding box center [787, 589] width 9 height 9
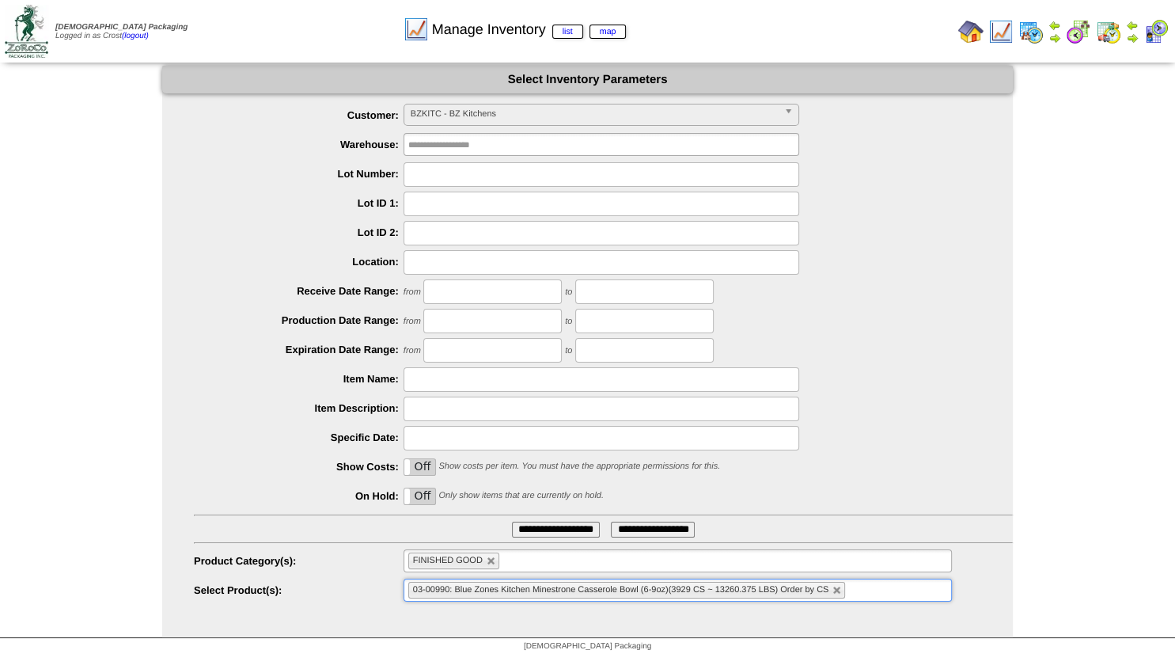
click at [563, 532] on input "**********" at bounding box center [556, 529] width 88 height 16
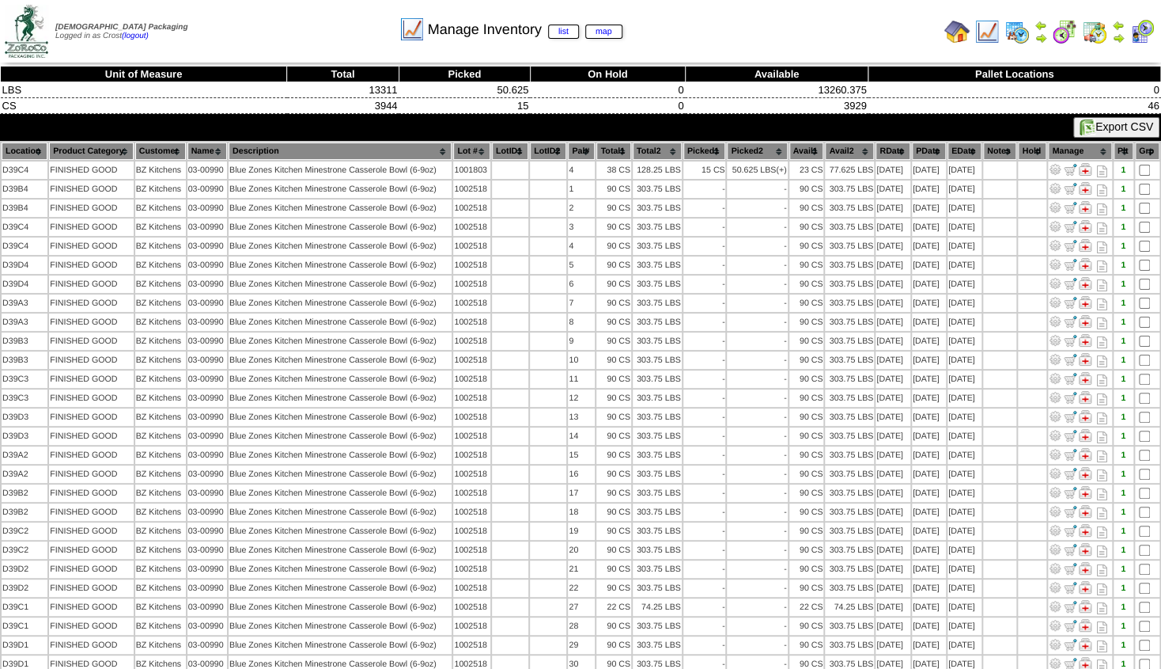
click at [23, 150] on th "Location" at bounding box center [25, 150] width 46 height 17
click at [28, 150] on th "Location" at bounding box center [25, 150] width 46 height 17
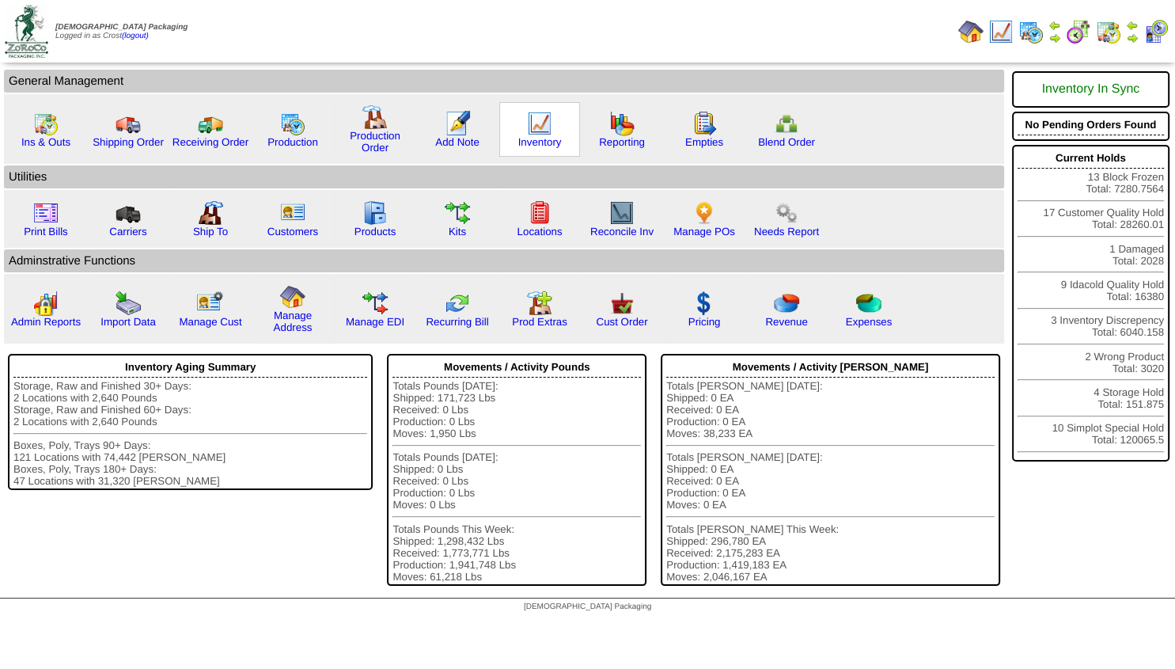
click at [540, 129] on img at bounding box center [539, 123] width 25 height 25
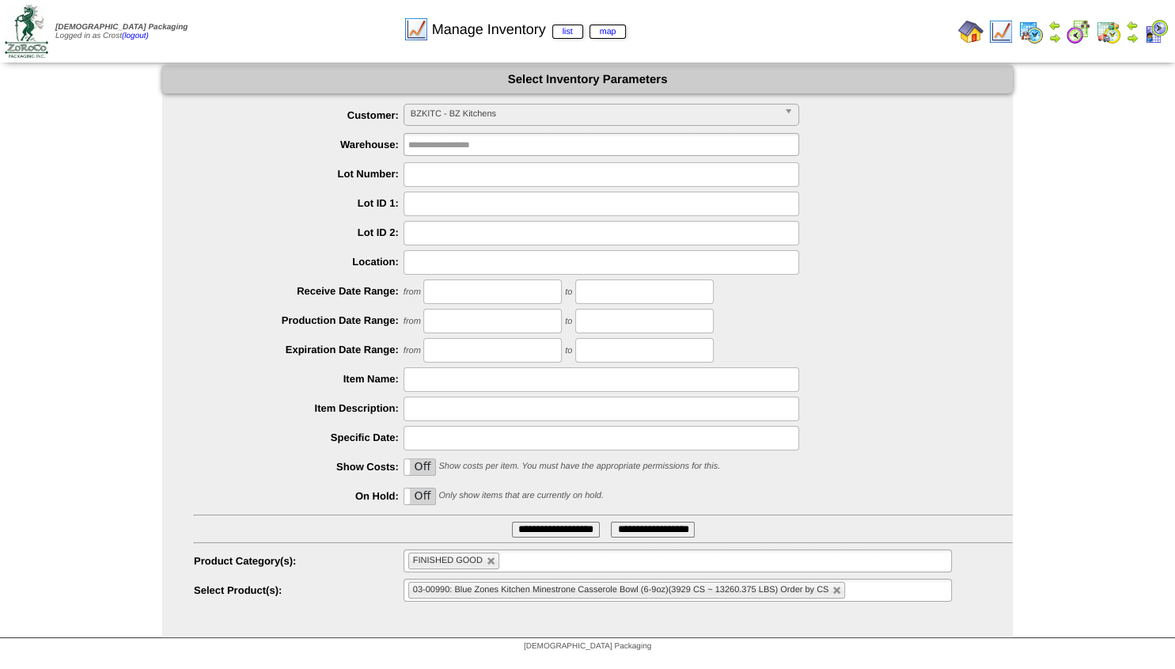
click at [878, 589] on ul "03-00990: Blue Zones Kitchen Minestrone Casserole Bowl (6-9oz)(3929 CS ~ 13260.…" at bounding box center [678, 589] width 548 height 23
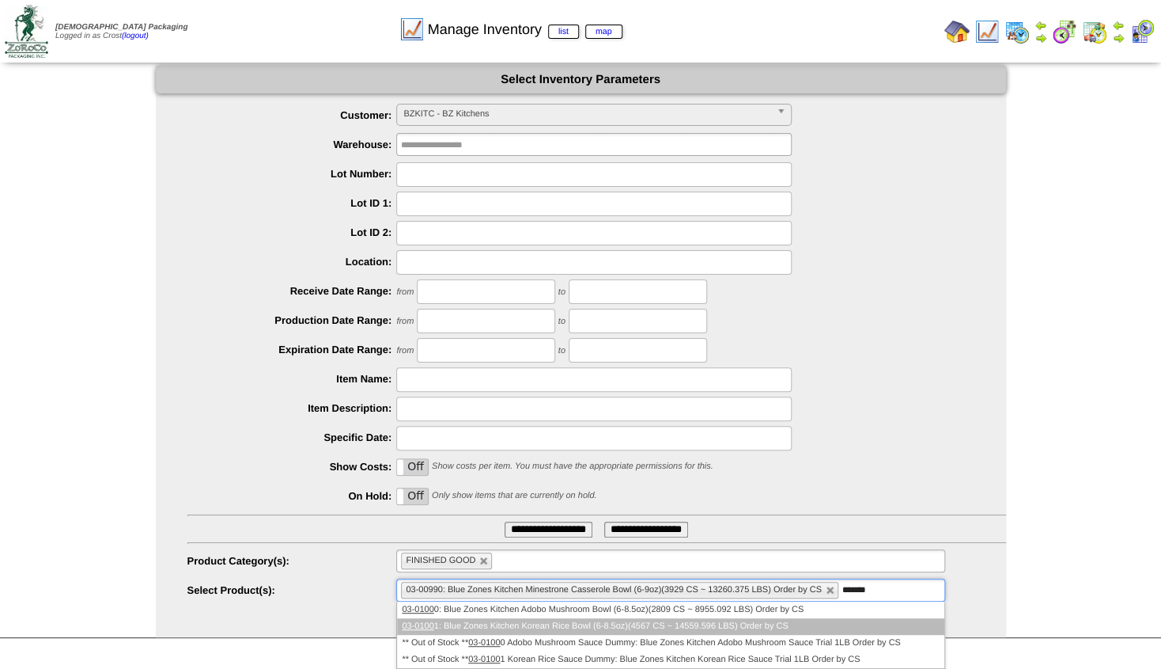
type input "*******"
click at [629, 628] on li "03-0100 1: Blue Zones Kitchen Korean Rice Bowl (6-8.5oz)(4567 CS ~ 14559.596 LB…" at bounding box center [670, 626] width 547 height 17
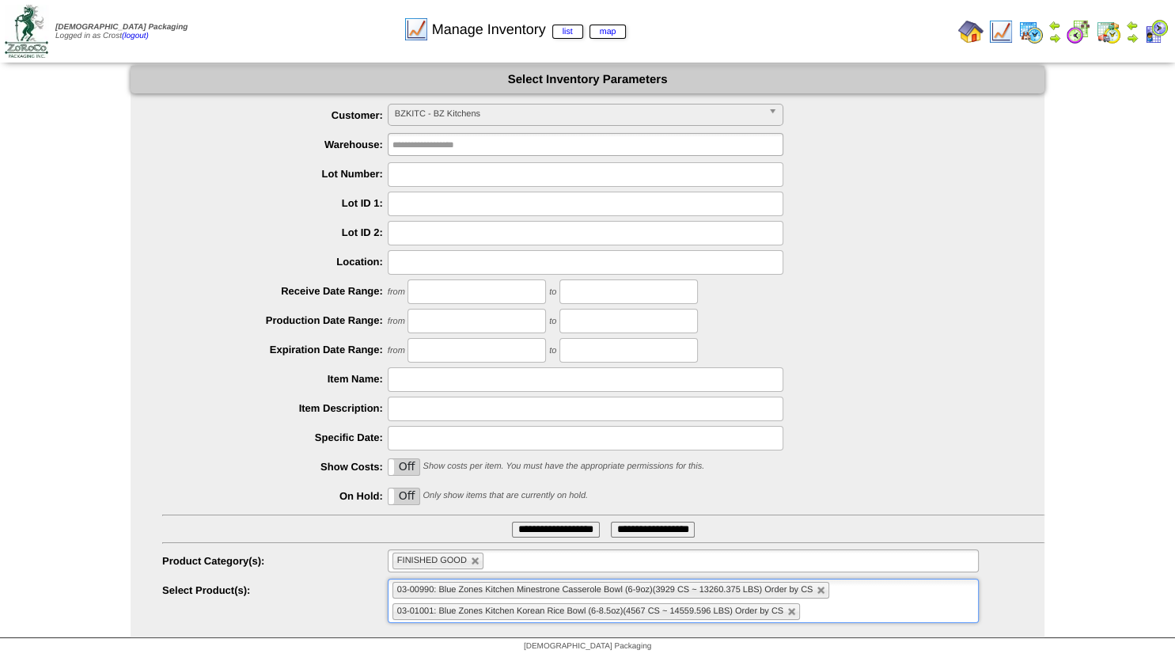
click at [826, 589] on li "03-00990: Blue Zones Kitchen Minestrone Casserole Bowl (6-9oz)(3929 CS ~ 13260.…" at bounding box center [611, 590] width 438 height 17
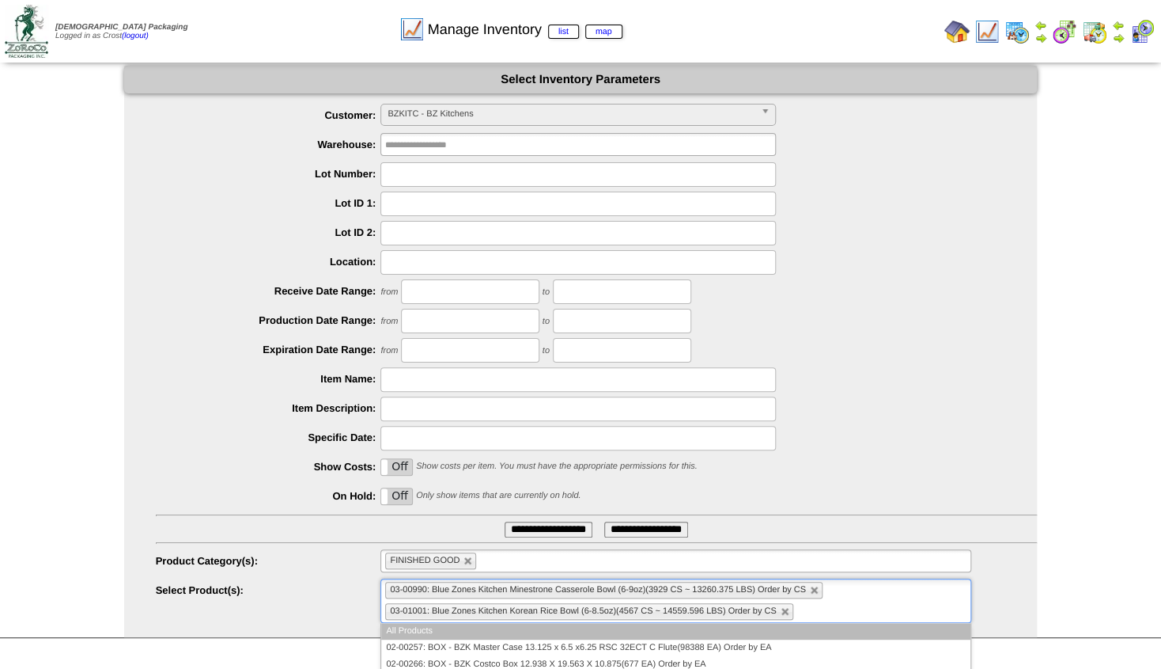
click at [821, 589] on li "03-00990: Blue Zones Kitchen Minestrone Casserole Bowl (6-9oz)(3929 CS ~ 13260.…" at bounding box center [604, 590] width 438 height 17
click at [817, 589] on link at bounding box center [814, 589] width 9 height 9
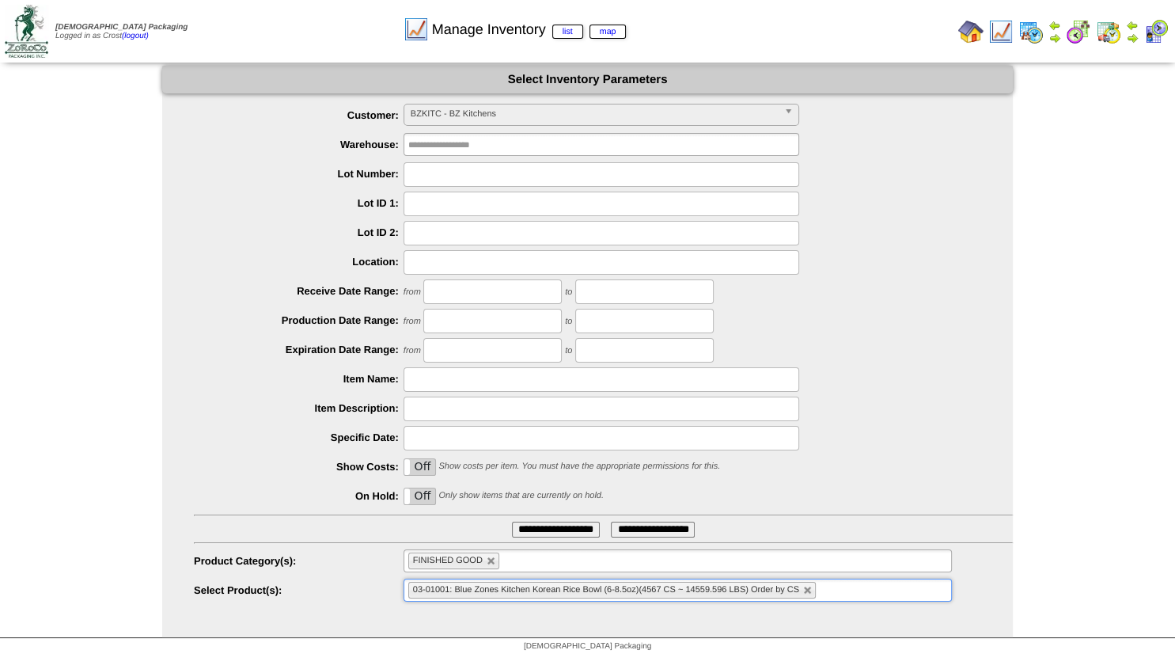
click at [553, 527] on input "**********" at bounding box center [556, 529] width 88 height 16
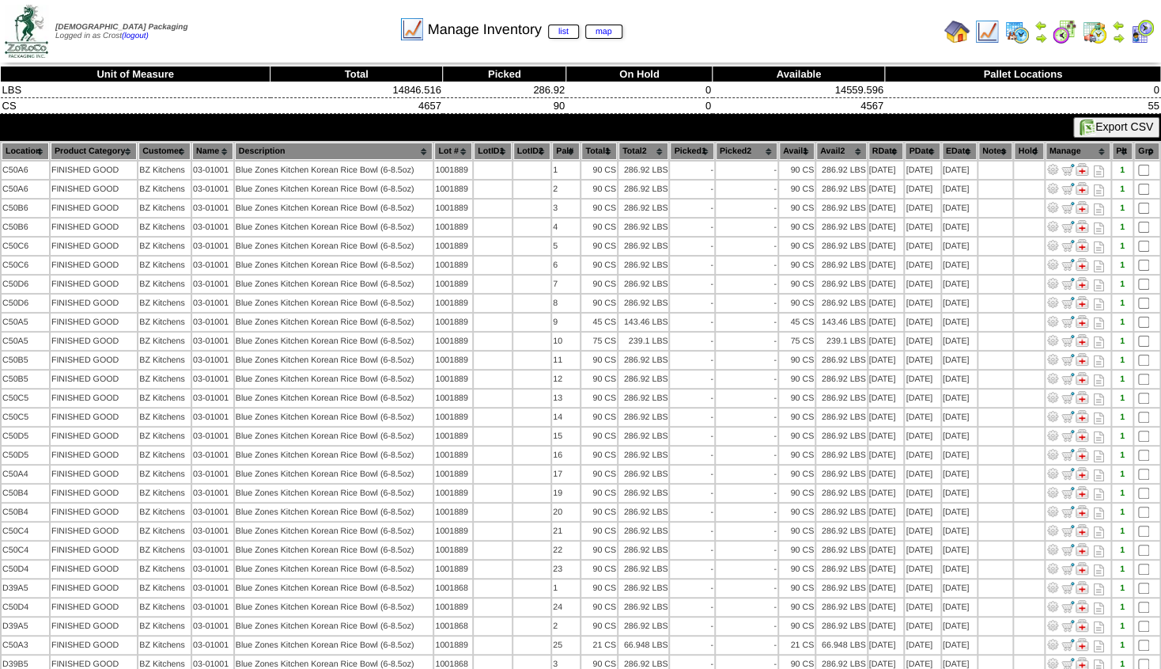
click at [28, 148] on th "Location" at bounding box center [25, 150] width 47 height 17
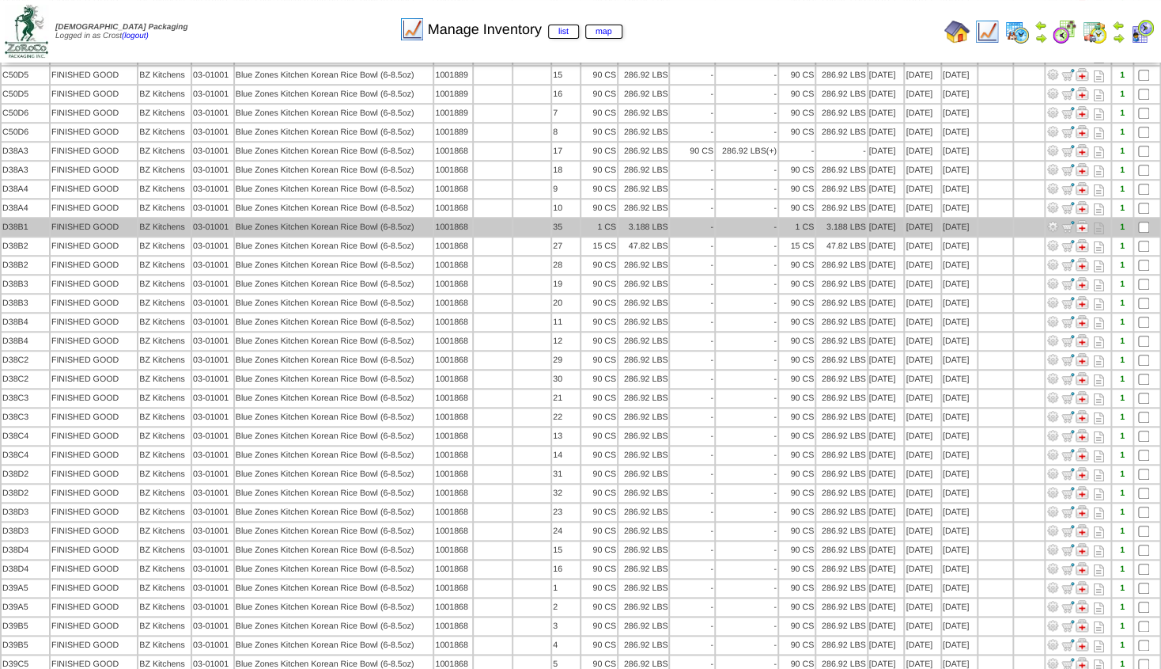
scroll to position [474, 0]
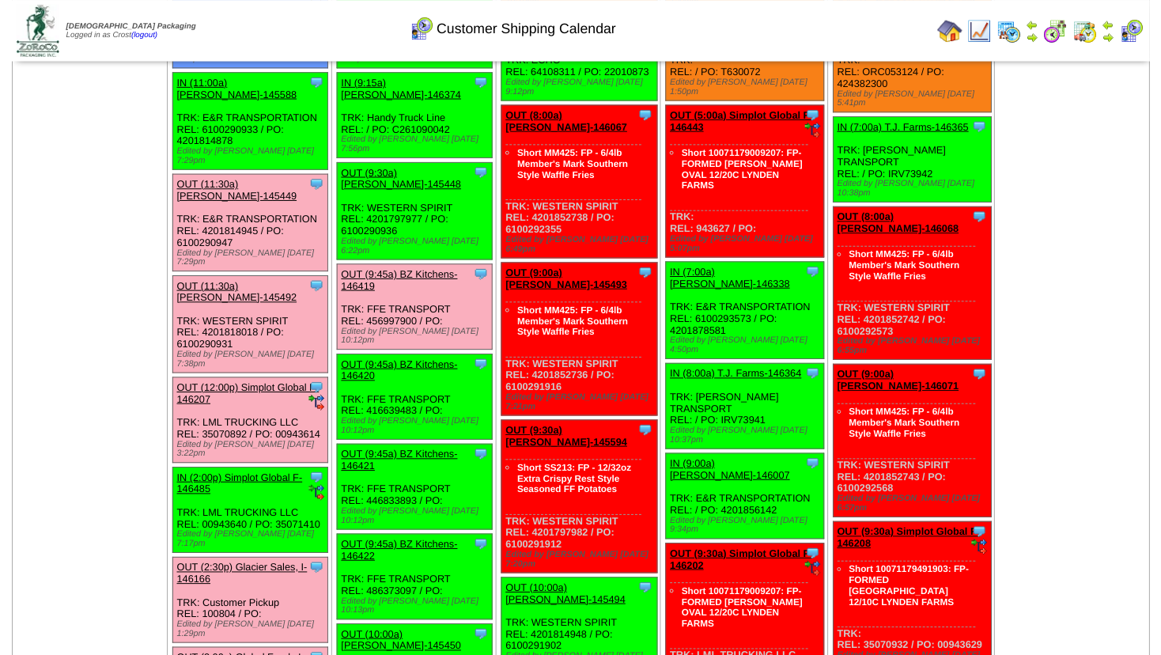
scroll to position [427, 0]
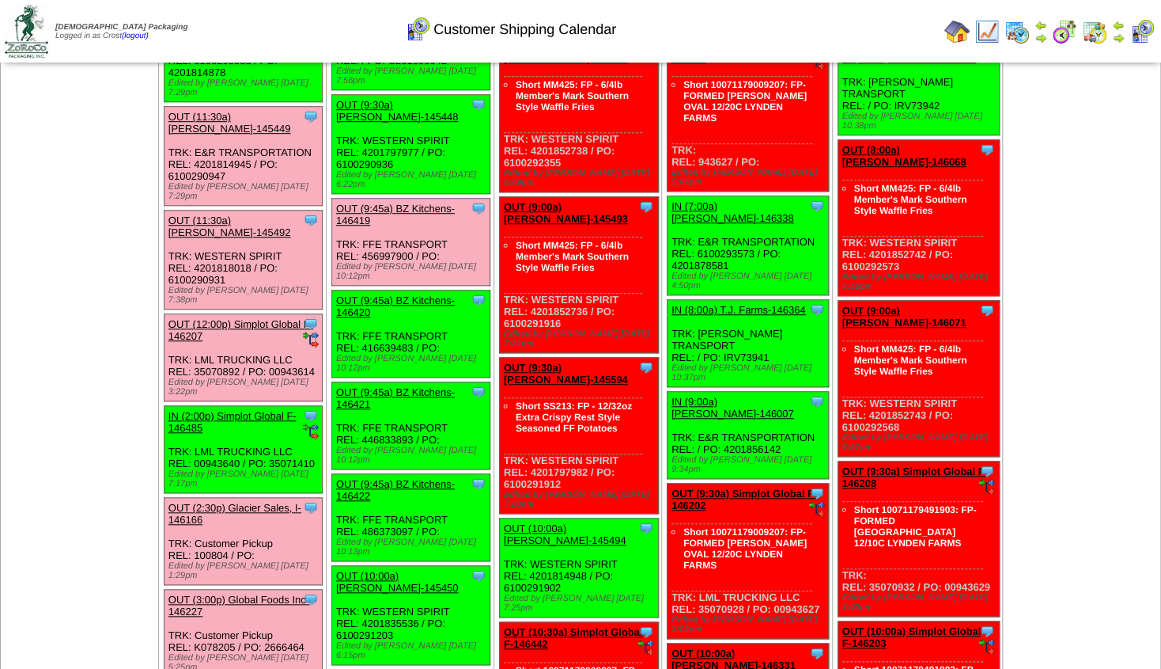
click at [407, 294] on link "OUT (9:45a) BZ Kitchens-146420" at bounding box center [395, 306] width 119 height 24
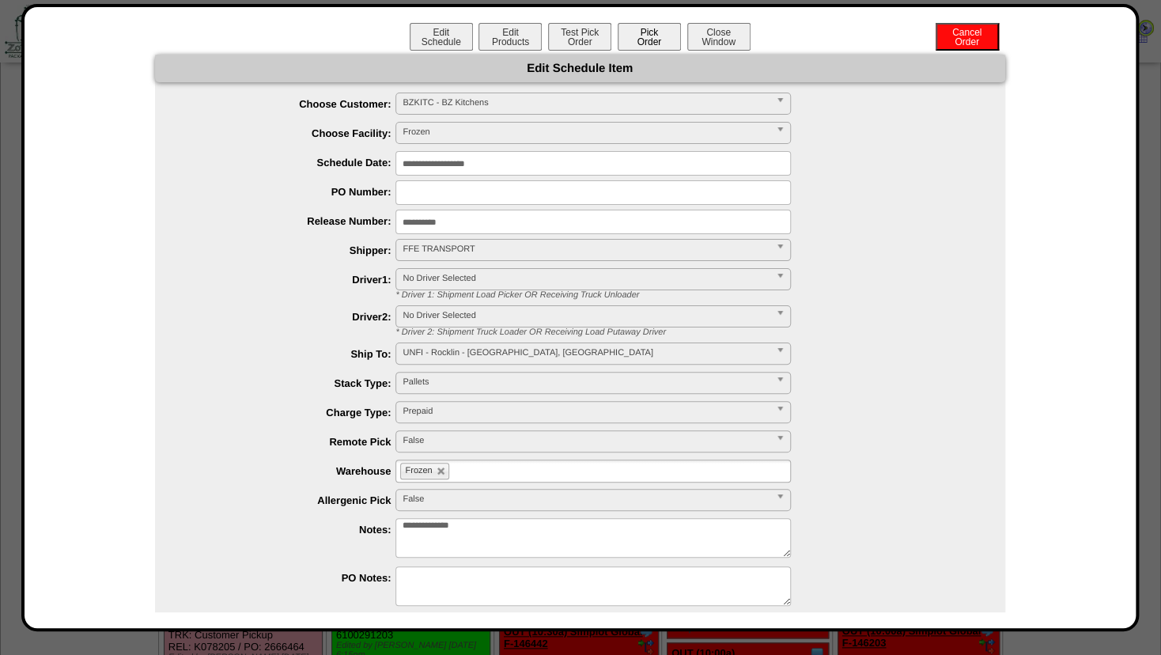
click at [639, 44] on button "Pick Order" at bounding box center [649, 37] width 63 height 28
click at [572, 40] on button "Test Pick Order" at bounding box center [579, 37] width 63 height 28
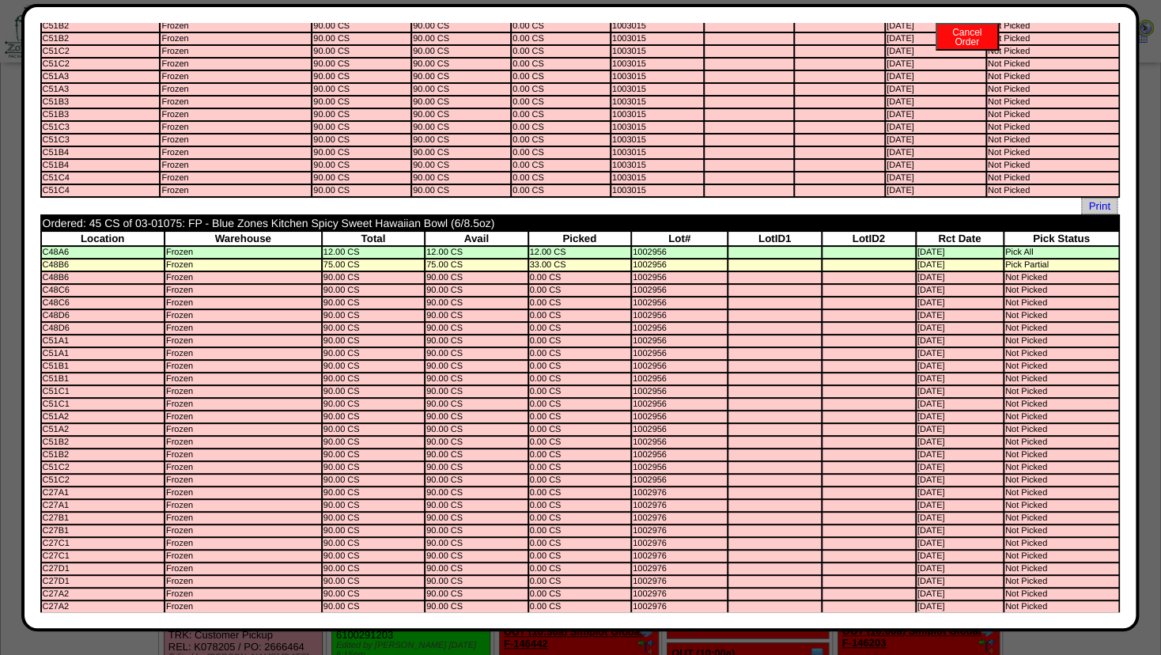
scroll to position [1027, 0]
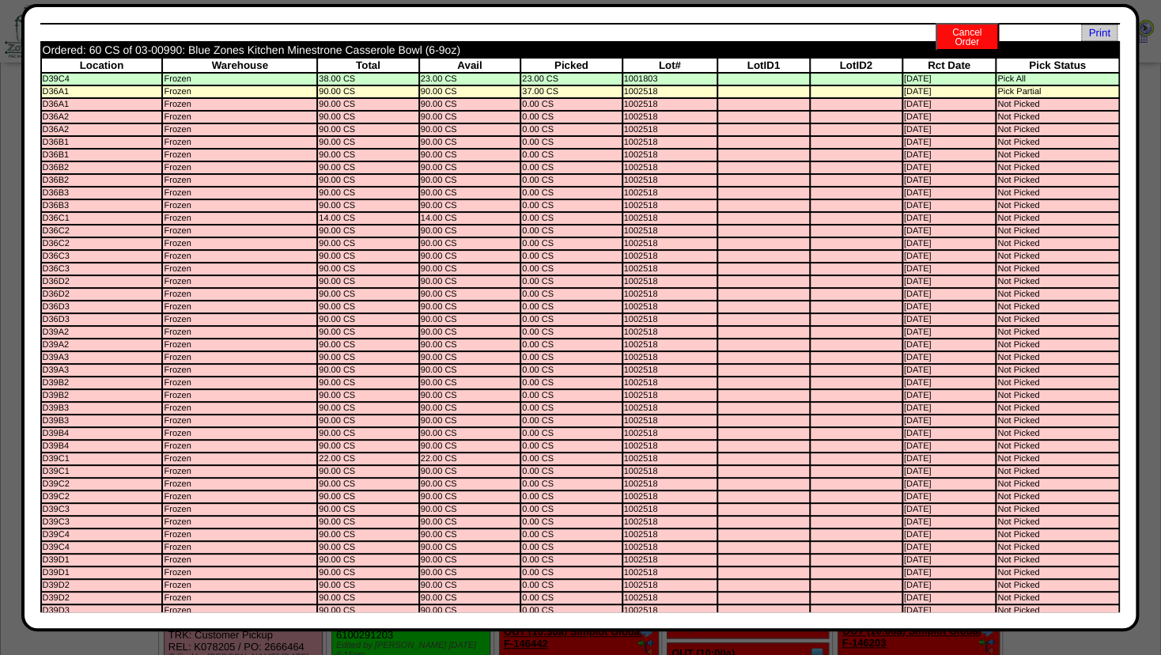
drag, startPoint x: 1105, startPoint y: 184, endPoint x: 1093, endPoint y: 297, distance: 113.8
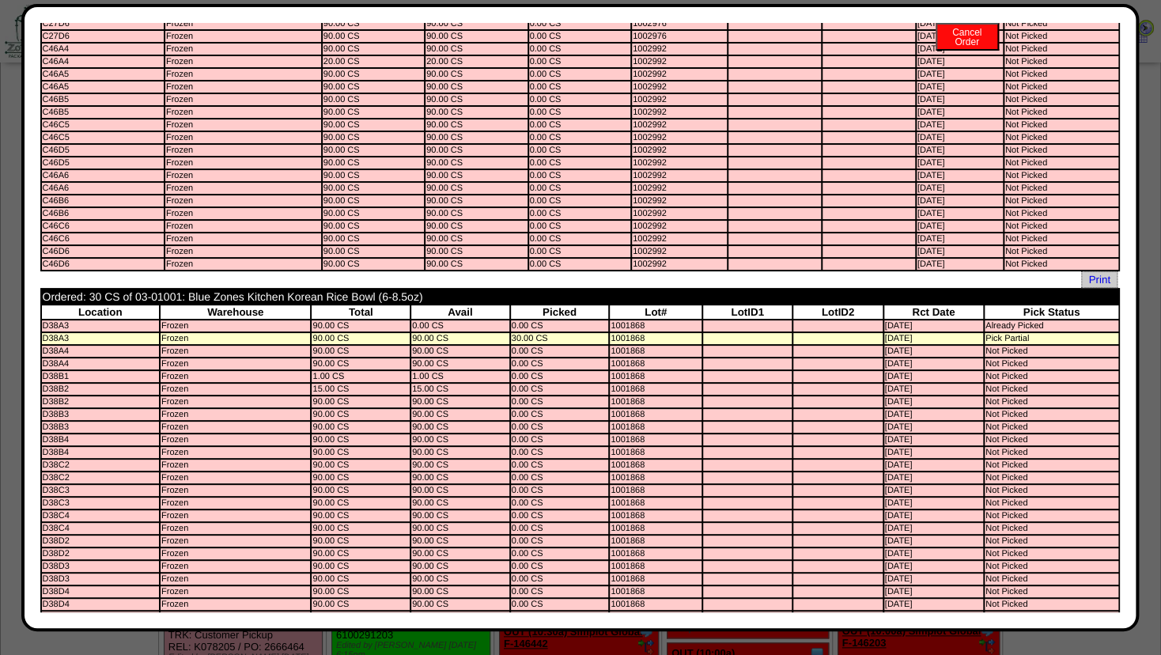
scroll to position [4255, 0]
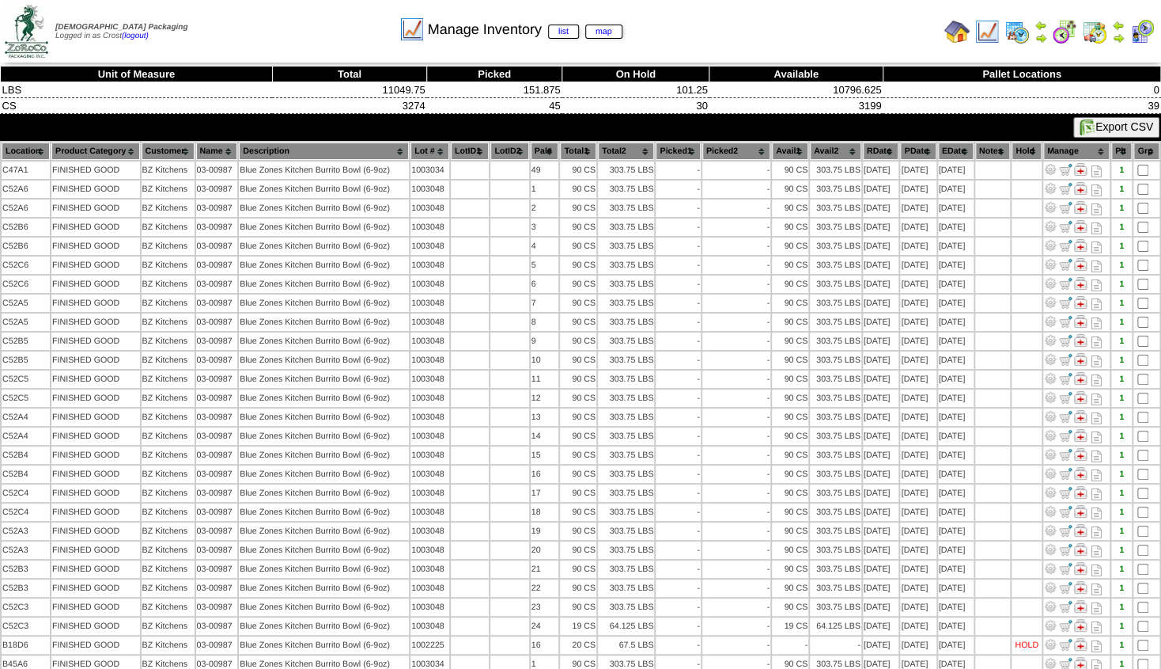
click at [21, 149] on th "Location" at bounding box center [26, 150] width 48 height 17
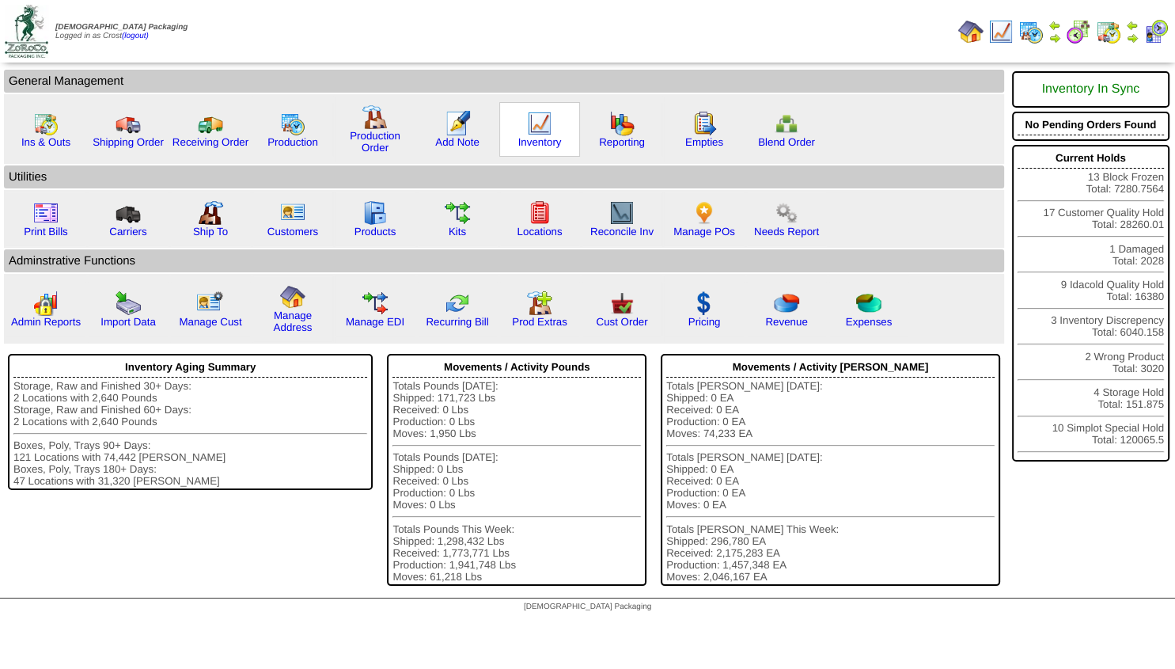
click at [535, 137] on link at bounding box center [539, 133] width 25 height 12
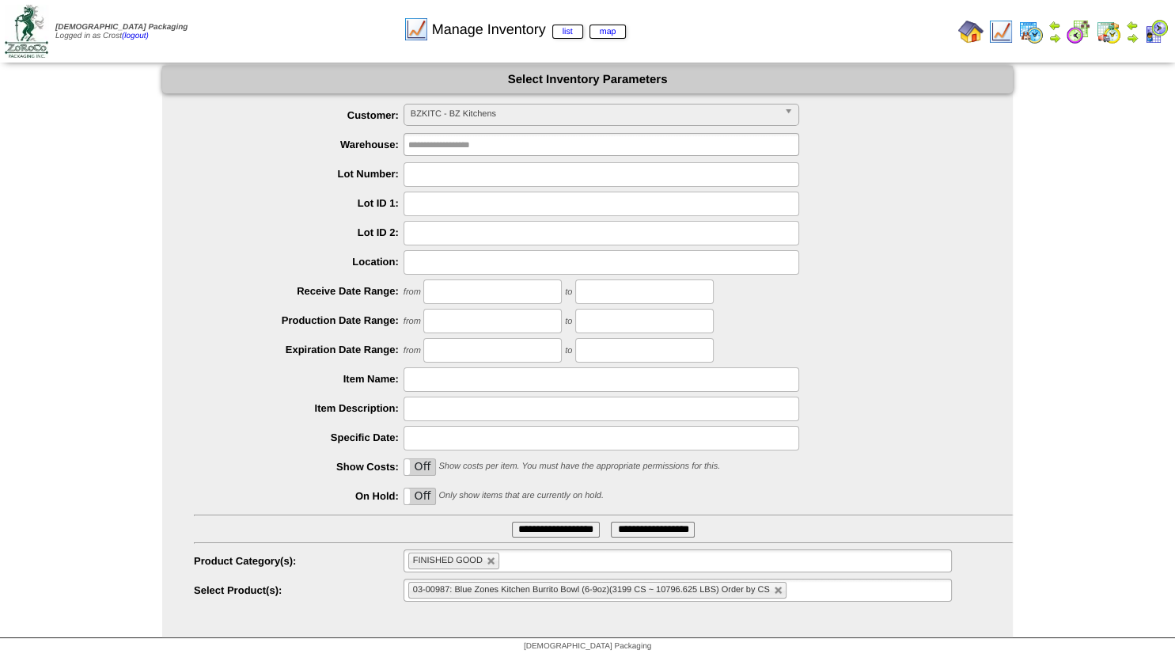
click at [1131, 33] on img at bounding box center [1132, 38] width 13 height 13
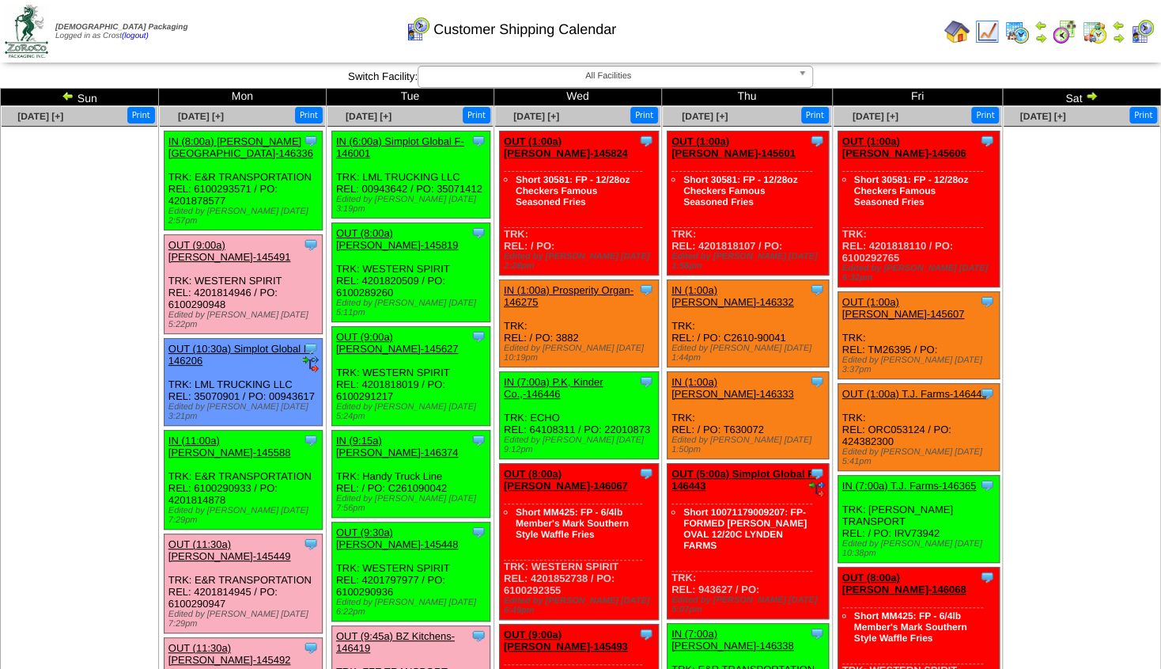
click at [1118, 32] on img at bounding box center [1118, 38] width 13 height 13
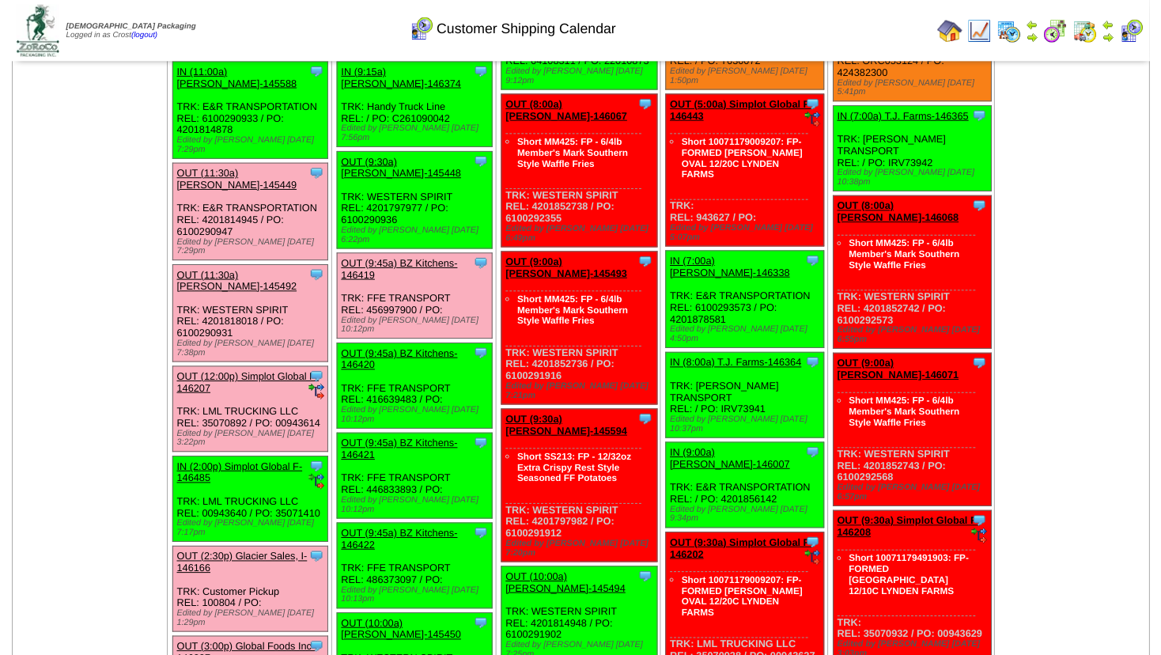
scroll to position [427, 0]
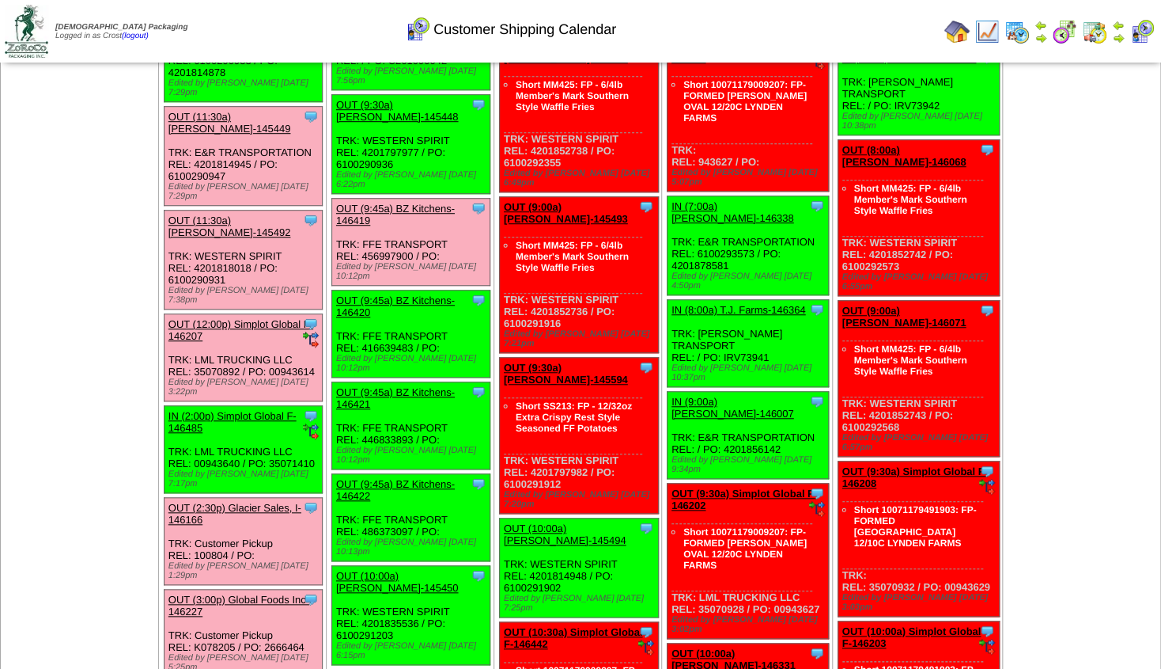
click at [400, 203] on link "OUT (9:45a) BZ Kitchens-146419" at bounding box center [395, 215] width 119 height 24
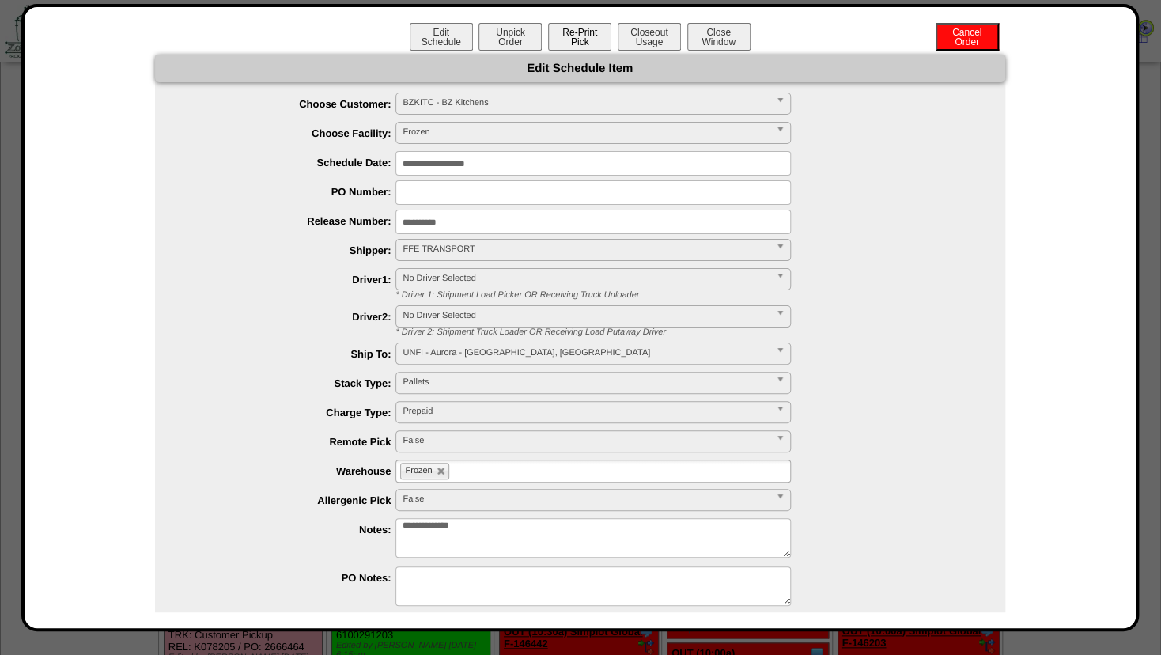
click at [572, 35] on button "Re-Print Pick" at bounding box center [579, 37] width 63 height 28
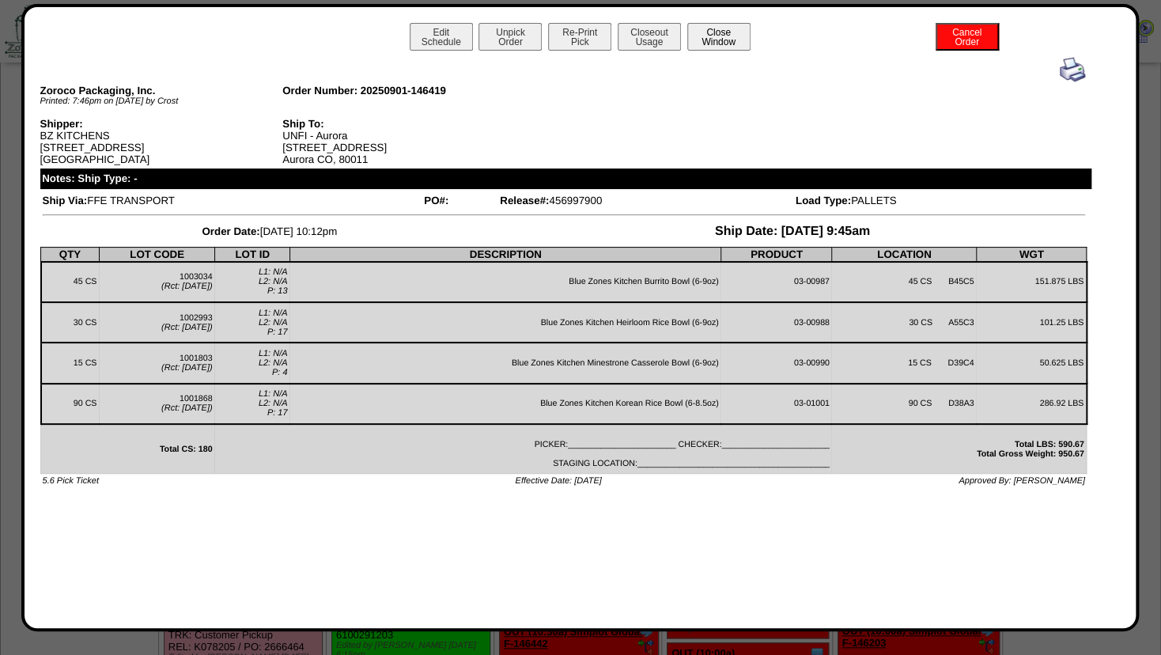
click at [714, 40] on button "Close Window" at bounding box center [719, 37] width 63 height 28
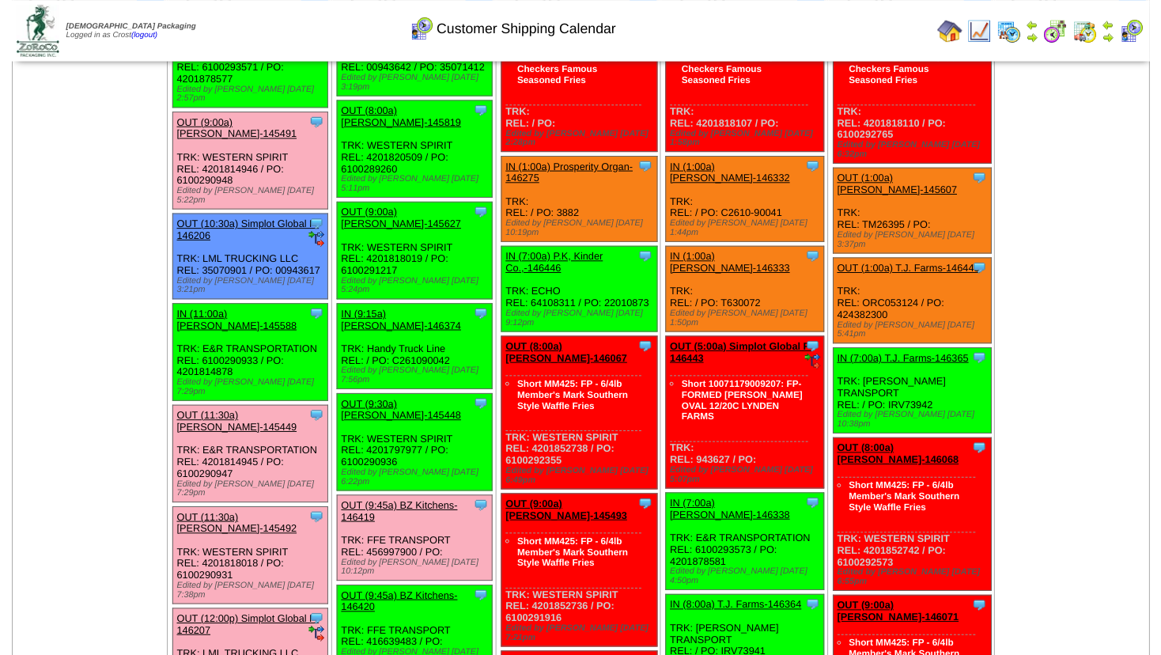
scroll to position [171, 0]
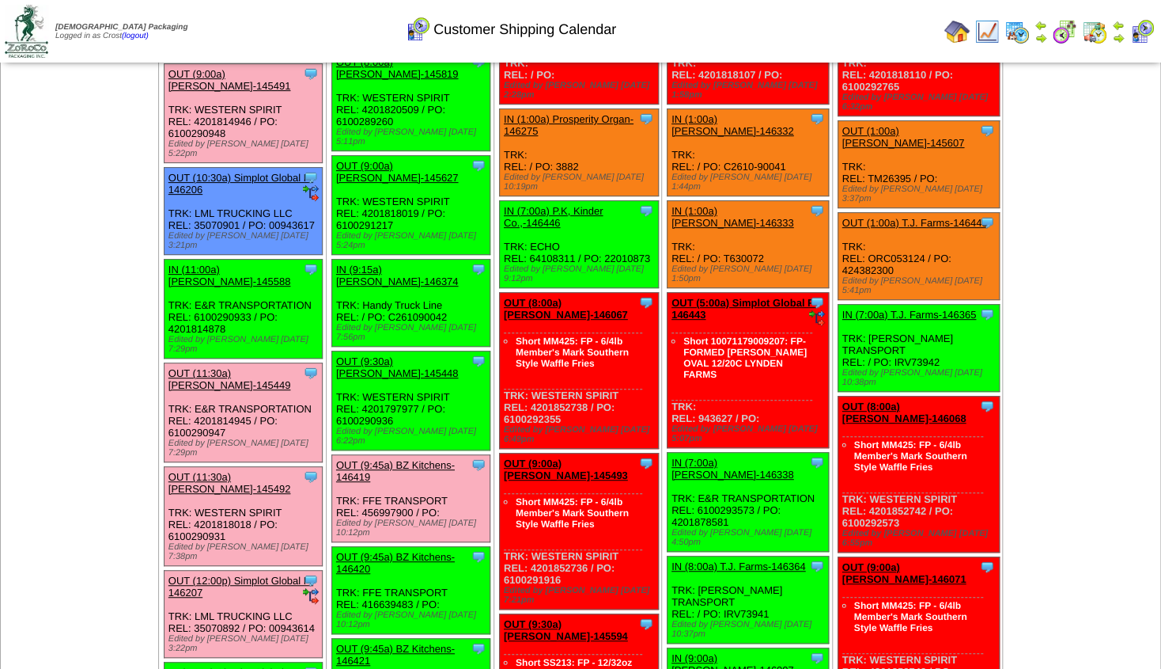
click at [392, 642] on link "OUT (9:45a) BZ Kitchens-146421" at bounding box center [395, 654] width 119 height 24
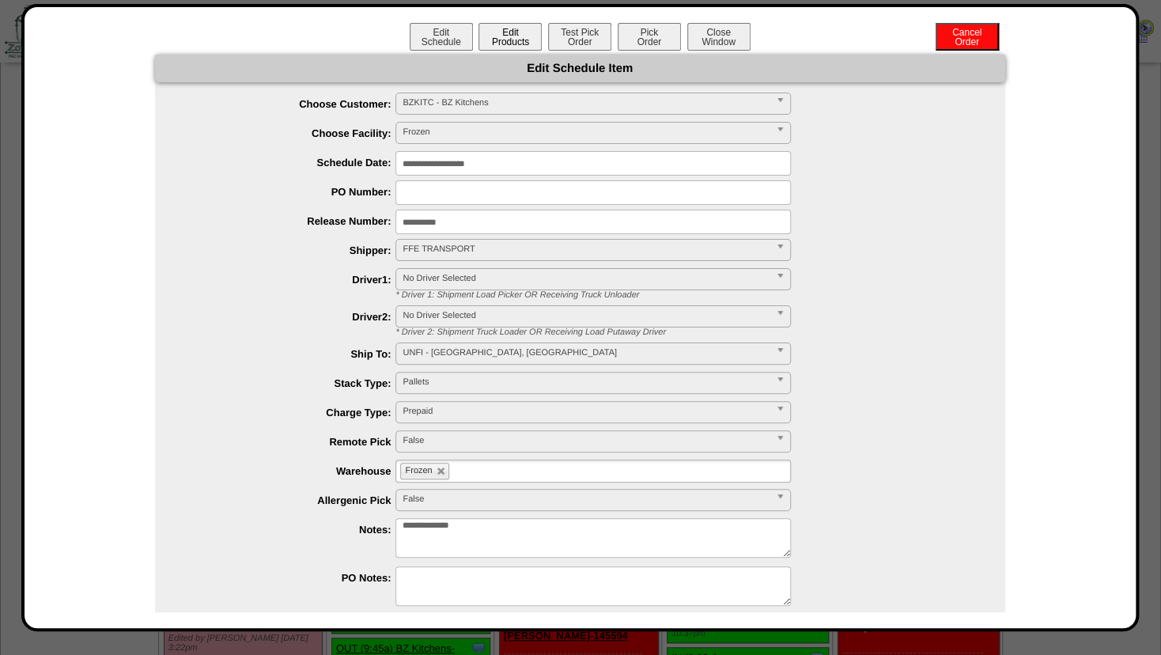
click at [501, 41] on button "Edit Products" at bounding box center [510, 37] width 63 height 28
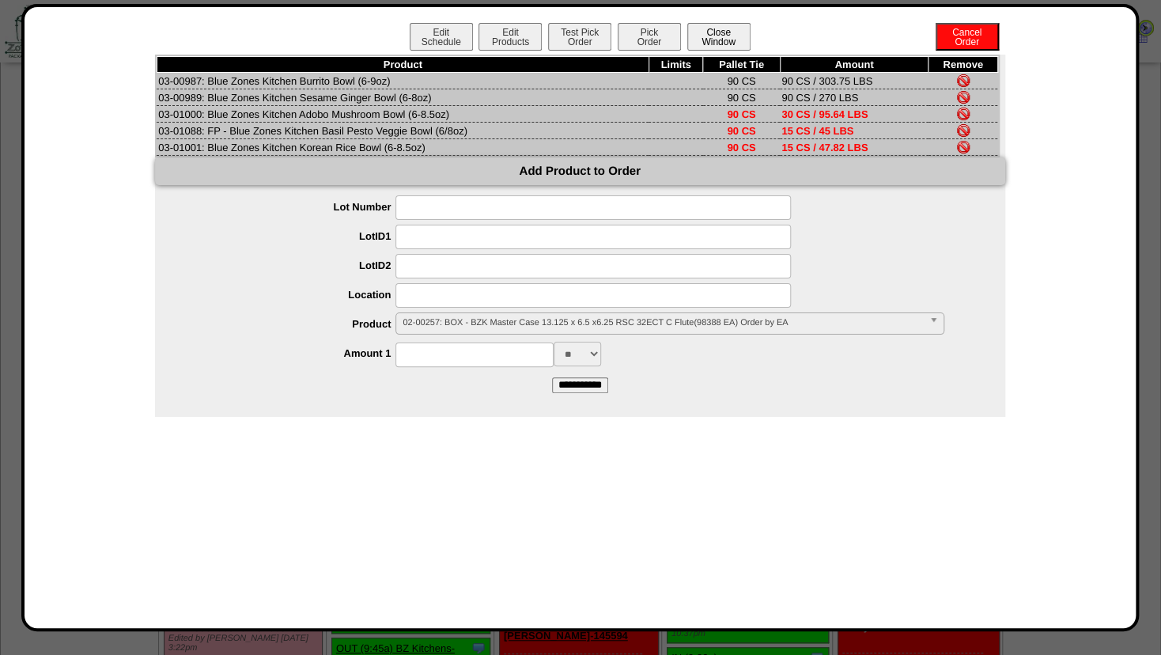
click at [723, 36] on button "Close Window" at bounding box center [719, 37] width 63 height 28
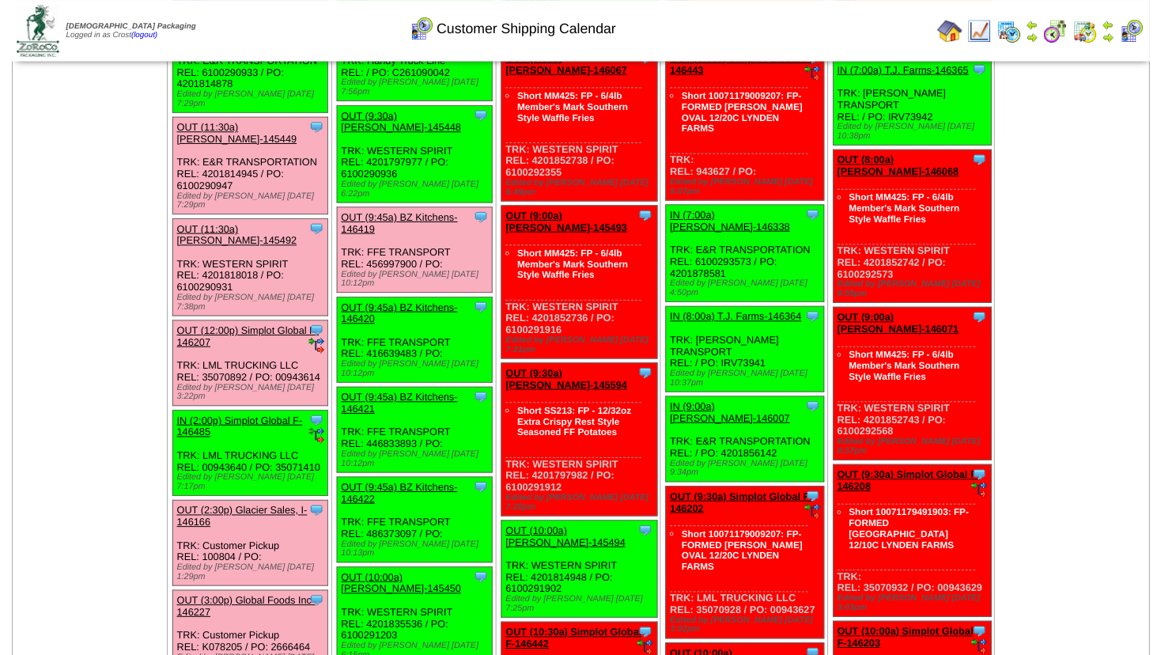
scroll to position [417, 0]
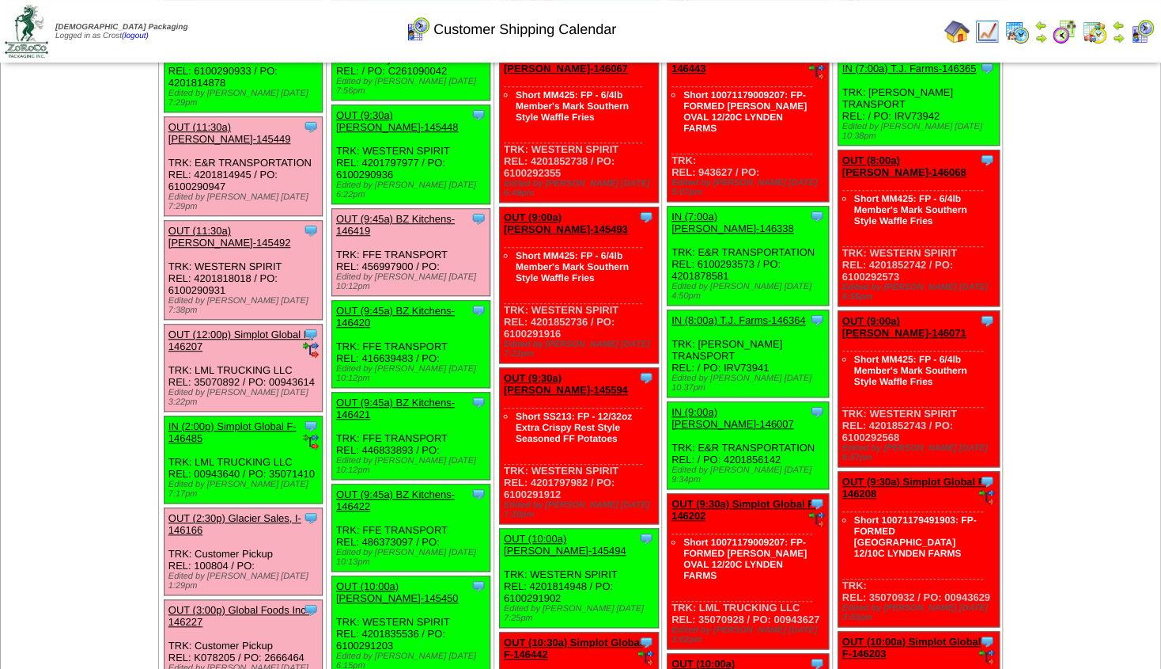
click at [393, 305] on link "OUT (9:45a) BZ Kitchens-146420" at bounding box center [395, 317] width 119 height 24
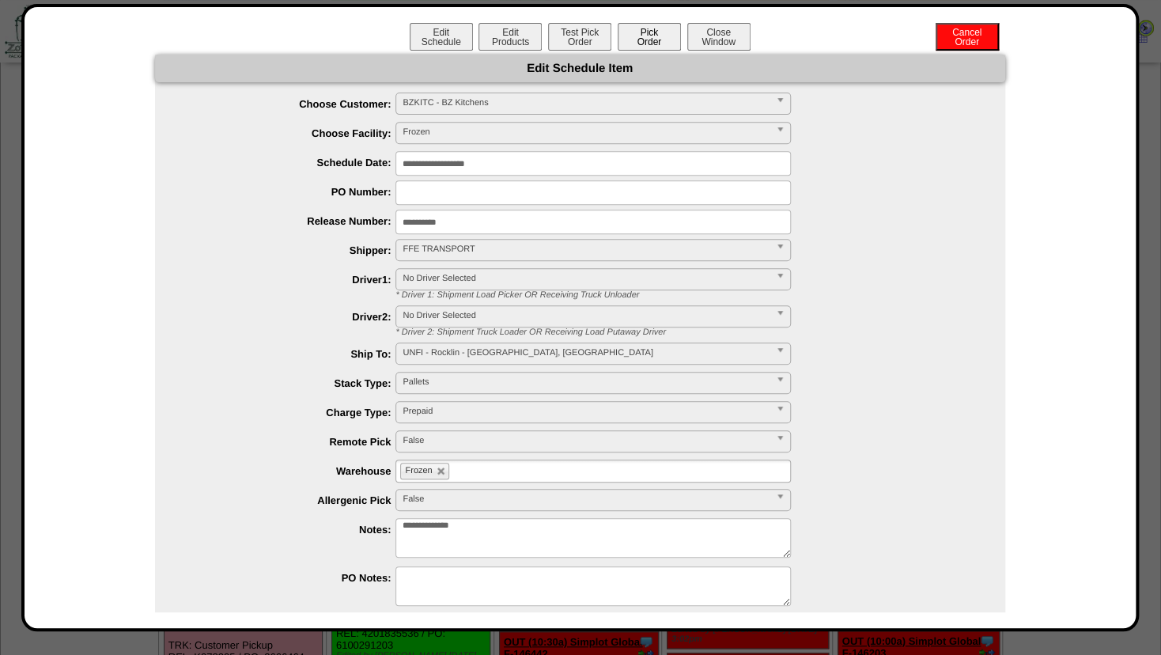
click at [629, 37] on button "Pick Order" at bounding box center [649, 37] width 63 height 28
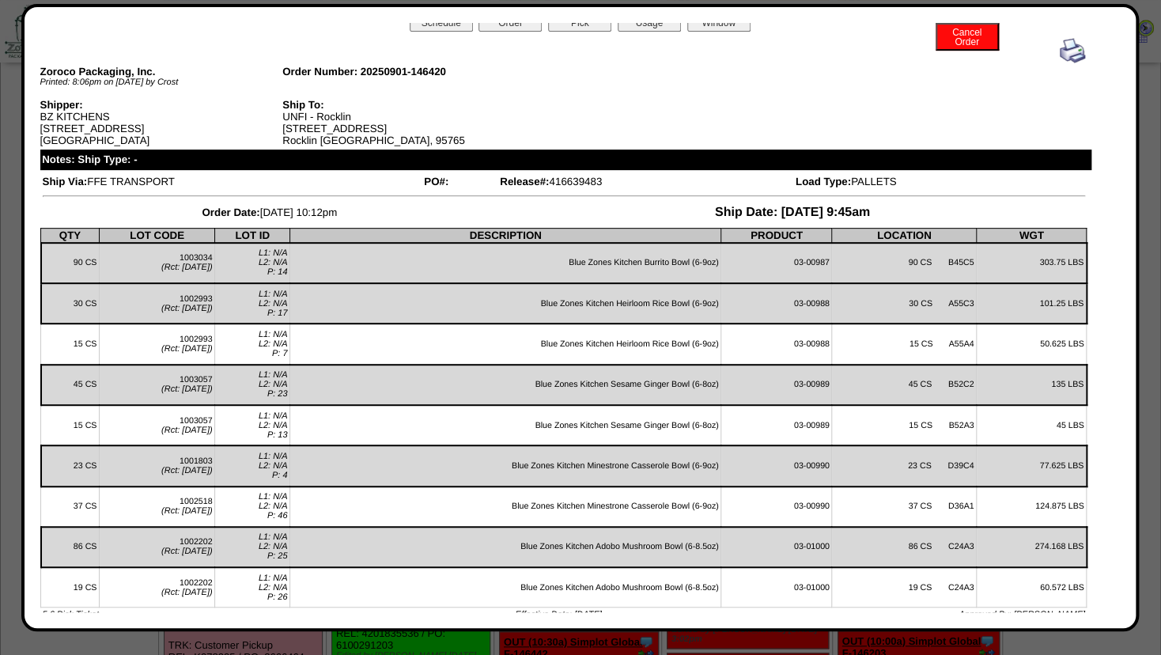
scroll to position [0, 0]
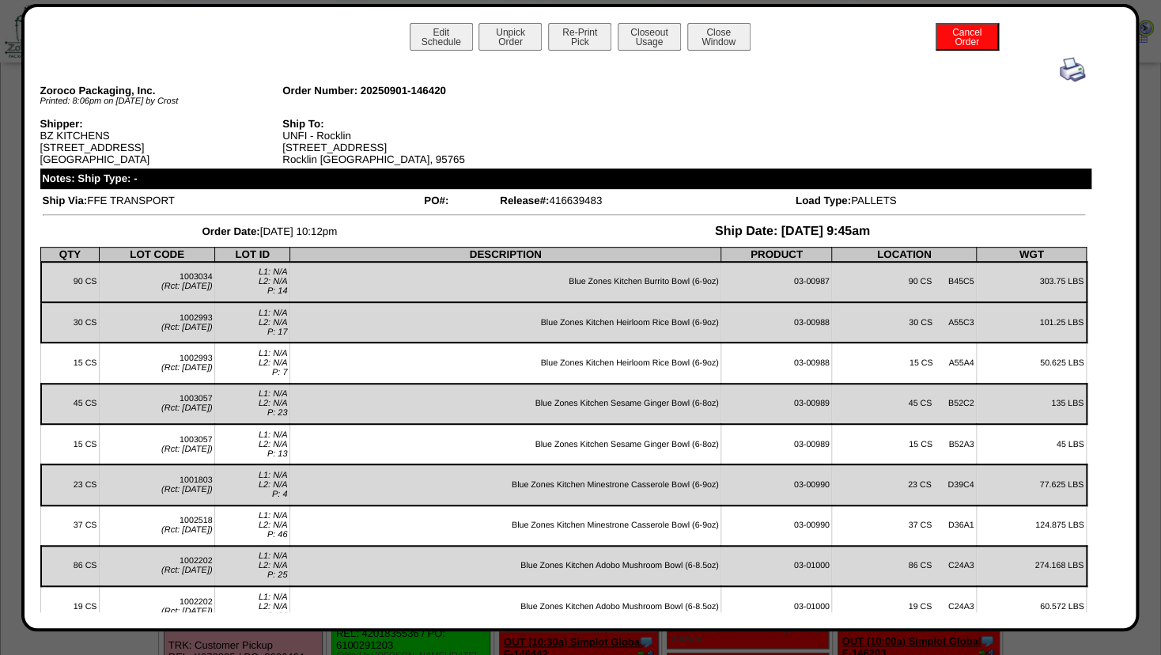
click at [1060, 74] on img at bounding box center [1072, 69] width 25 height 25
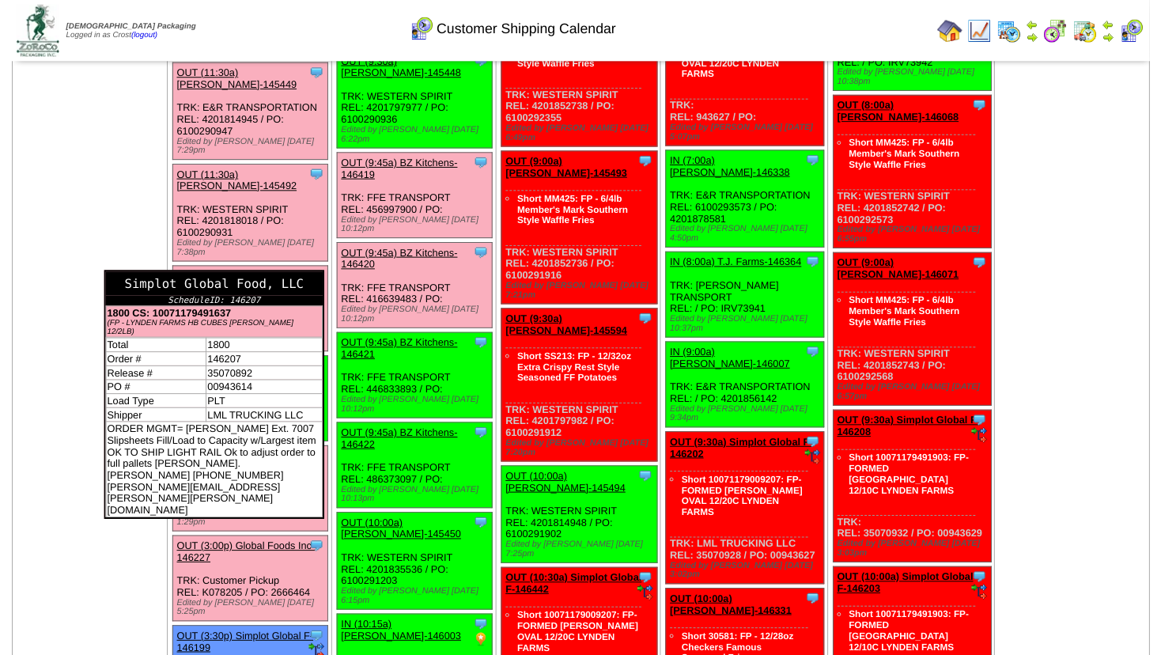
scroll to position [502, 0]
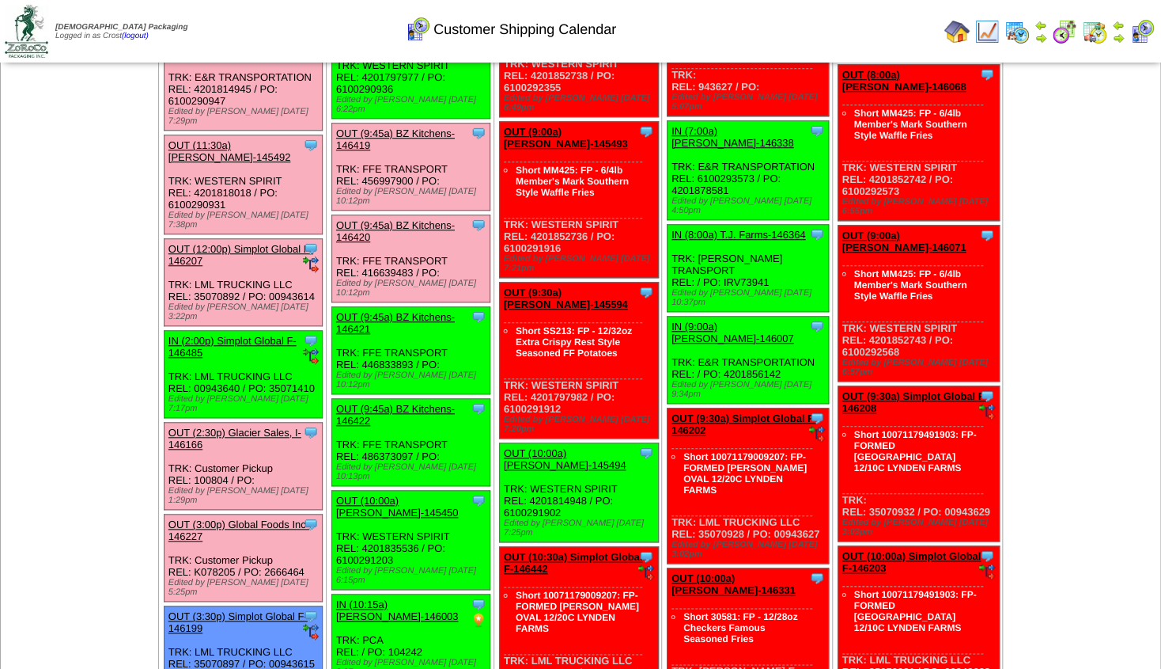
click at [396, 311] on link "OUT (9:45a) BZ Kitchens-146421" at bounding box center [395, 323] width 119 height 24
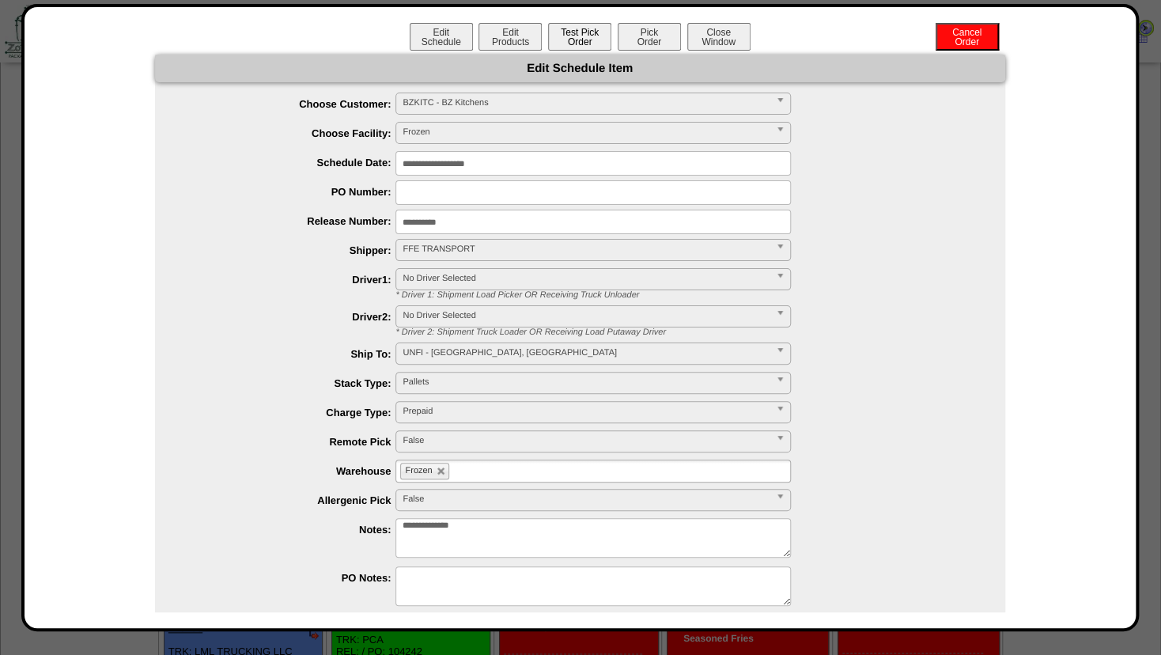
click at [572, 35] on button "Test Pick Order" at bounding box center [579, 37] width 63 height 28
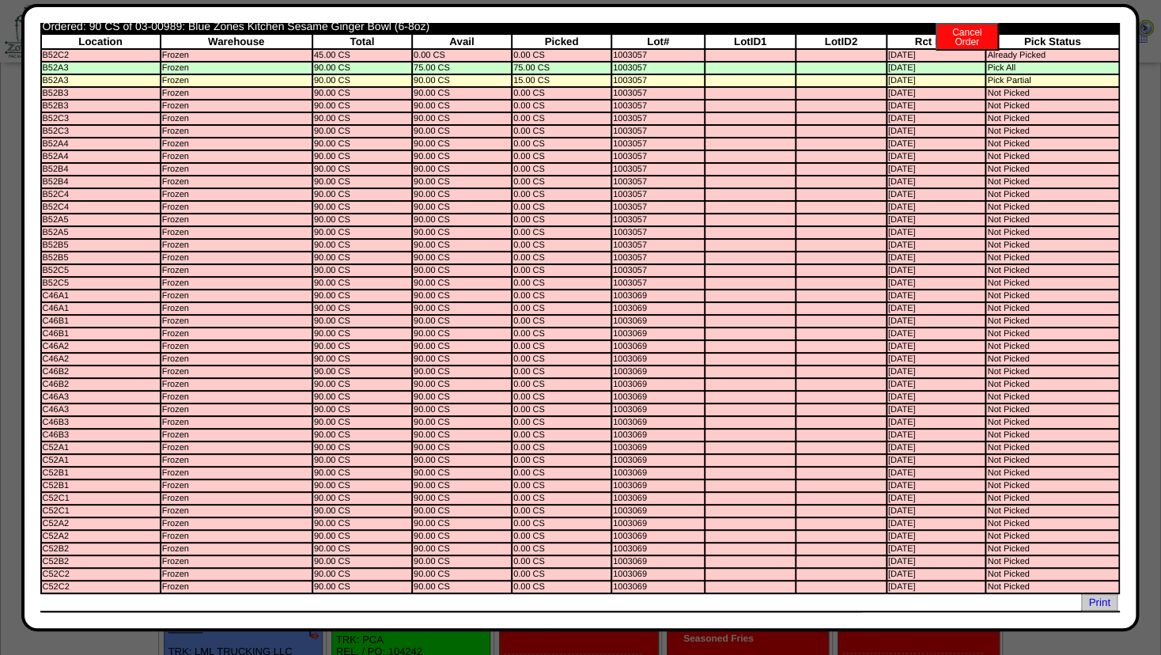
scroll to position [0, 0]
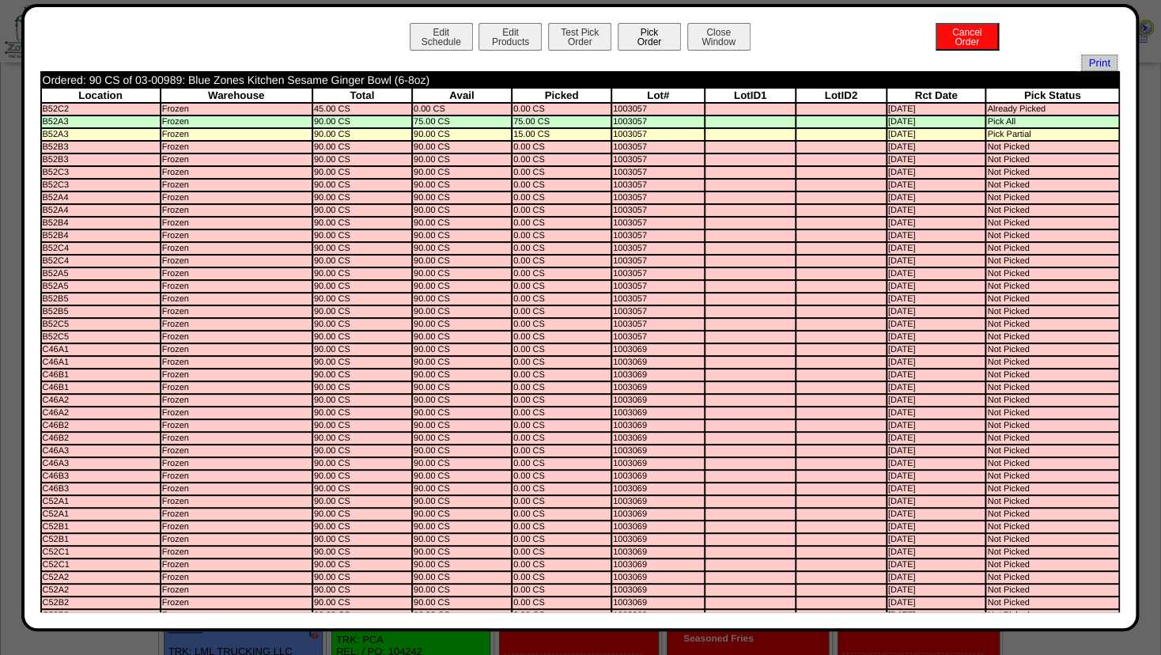
click at [637, 37] on button "Pick Order" at bounding box center [649, 37] width 63 height 28
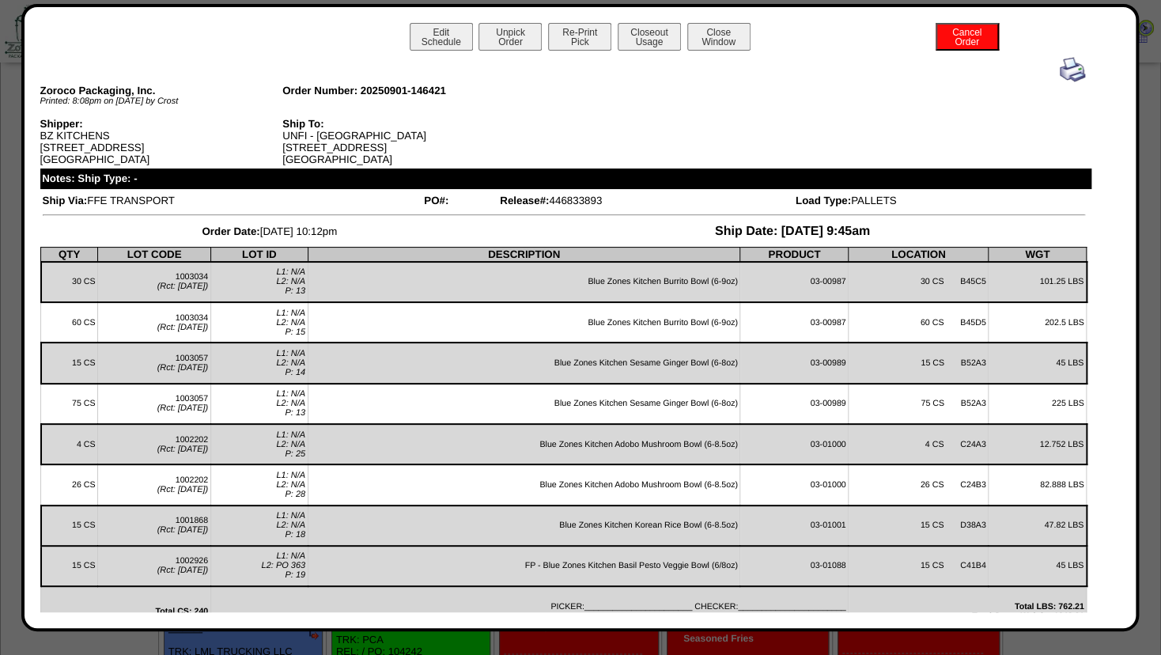
click at [1060, 71] on img at bounding box center [1072, 69] width 25 height 25
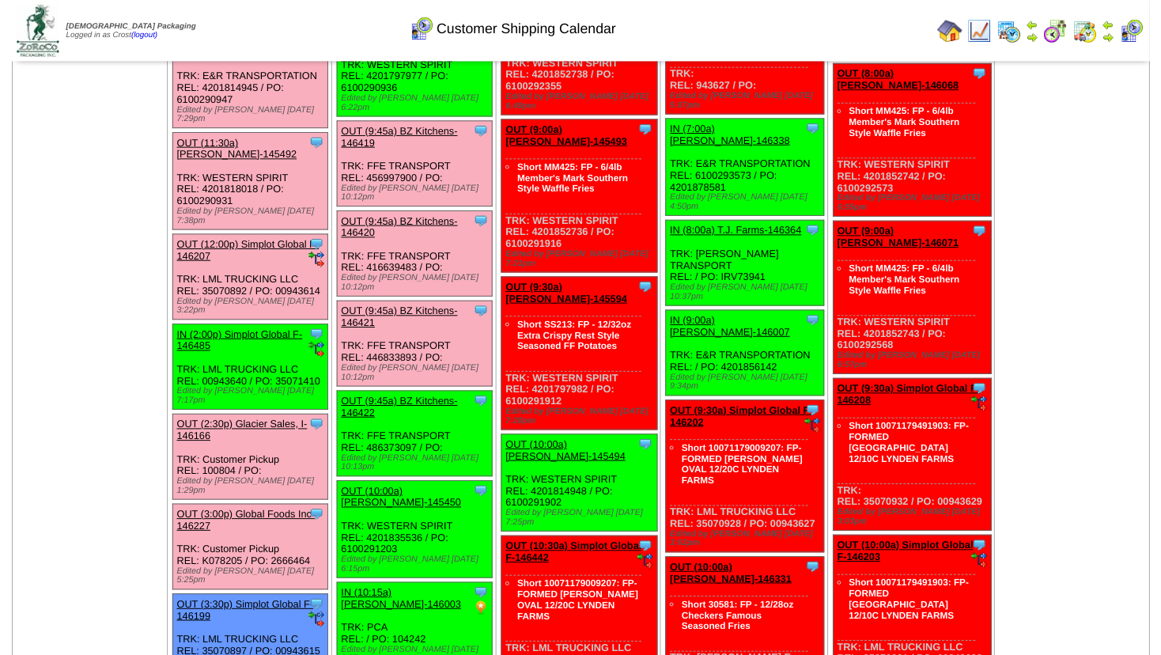
scroll to position [502, 0]
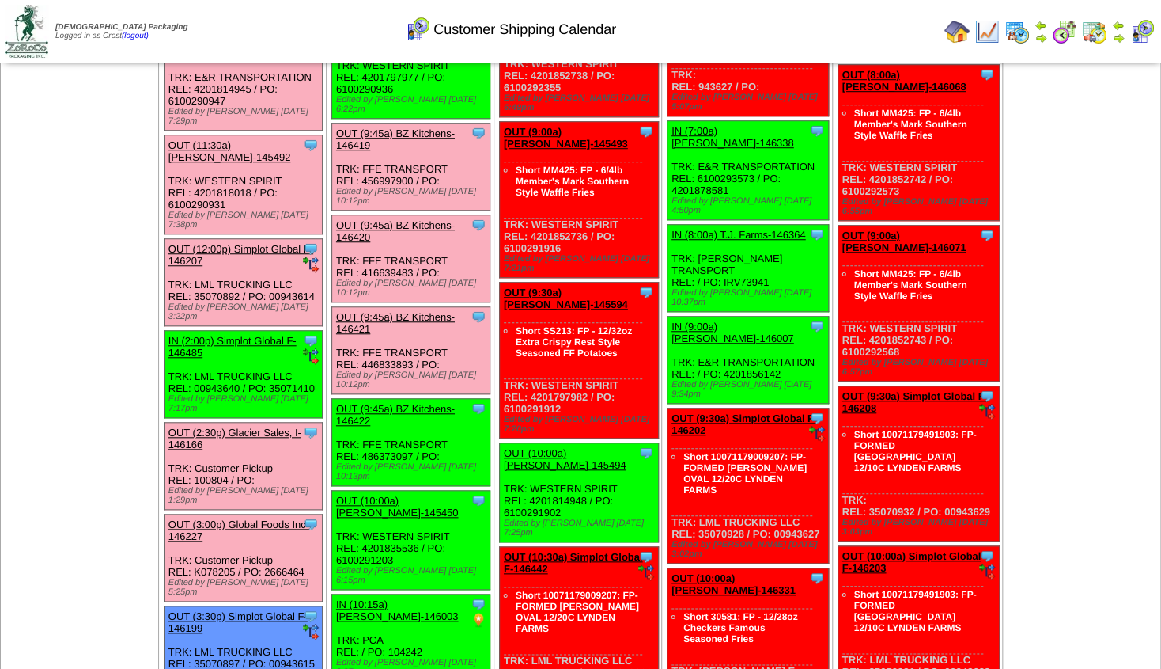
click at [392, 403] on link "OUT (9:45a) BZ Kitchens-146422" at bounding box center [395, 415] width 119 height 24
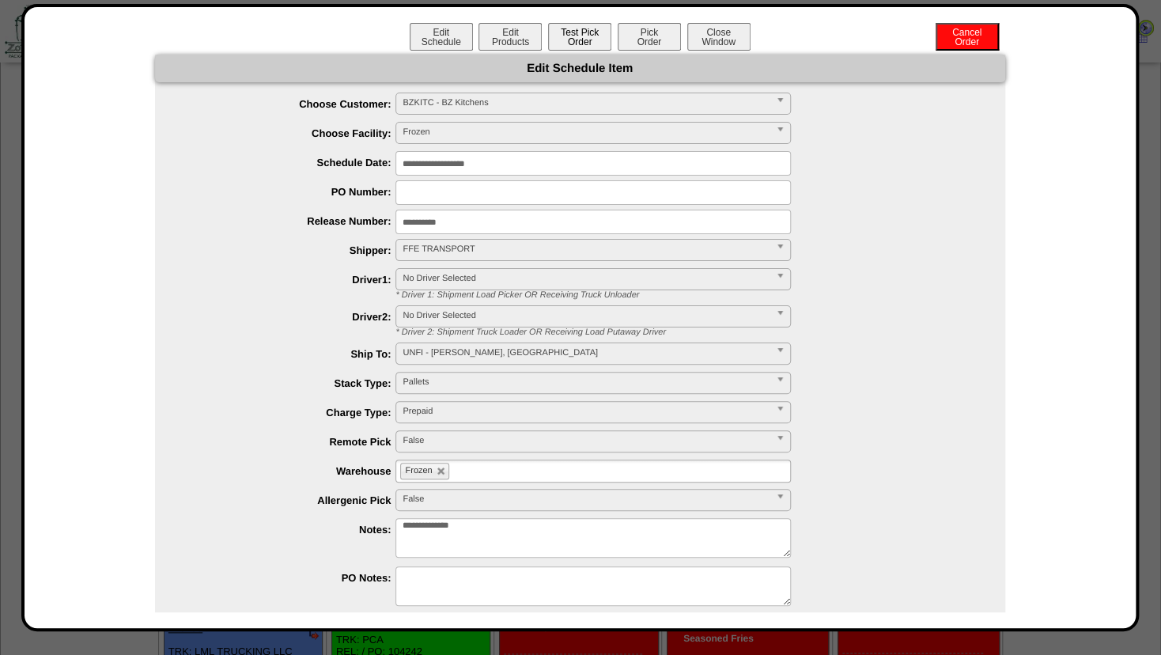
click at [570, 34] on button "Test Pick Order" at bounding box center [579, 37] width 63 height 28
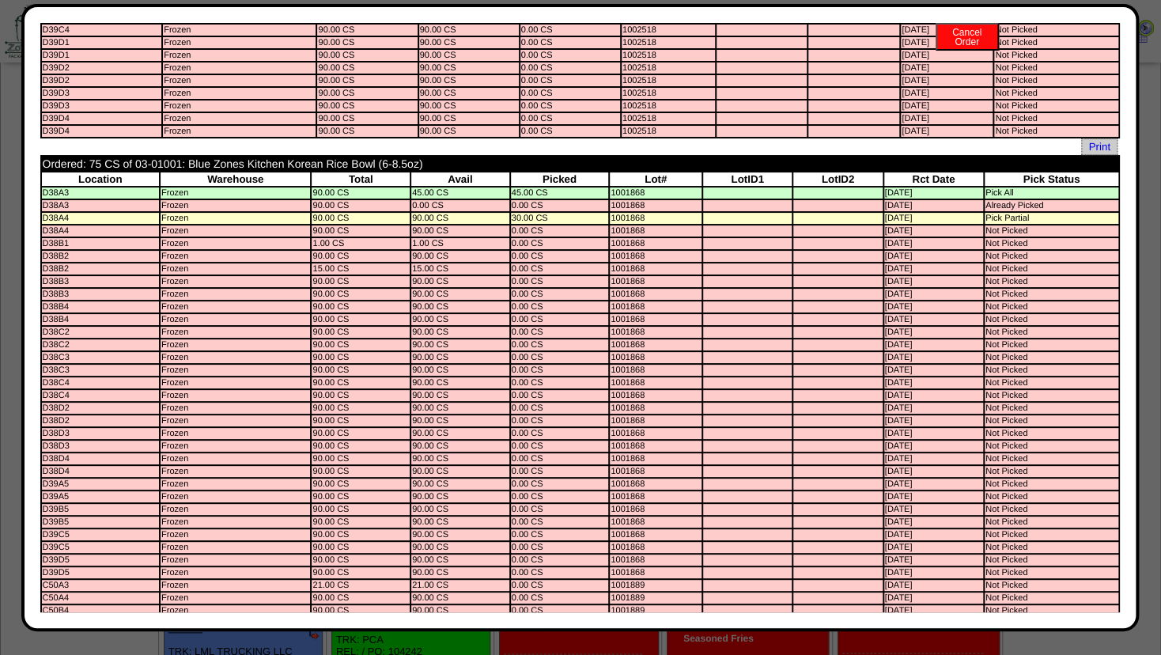
scroll to position [0, 0]
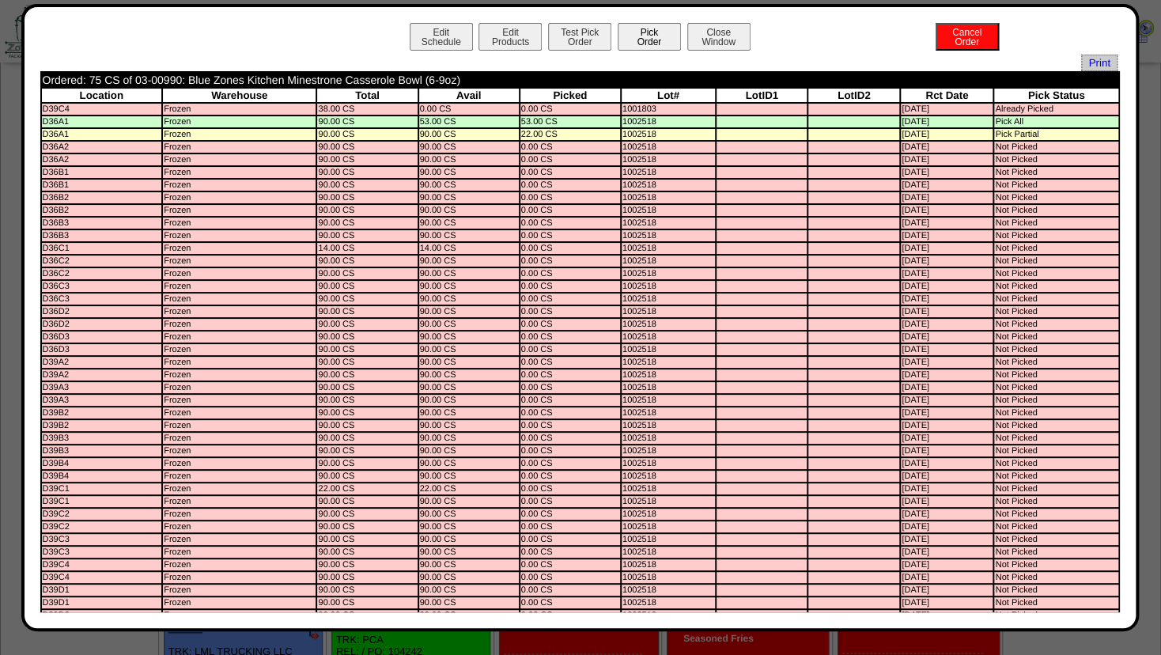
click at [650, 40] on button "Pick Order" at bounding box center [649, 37] width 63 height 28
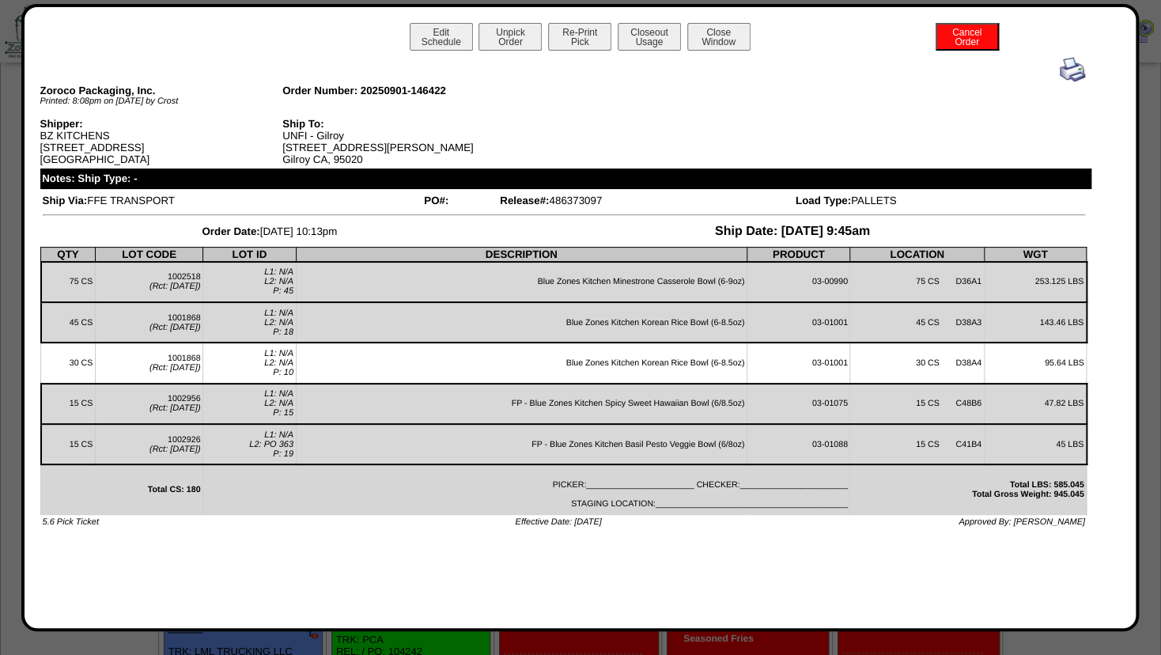
click at [1073, 70] on img at bounding box center [1072, 69] width 25 height 25
